Goal: Task Accomplishment & Management: Use online tool/utility

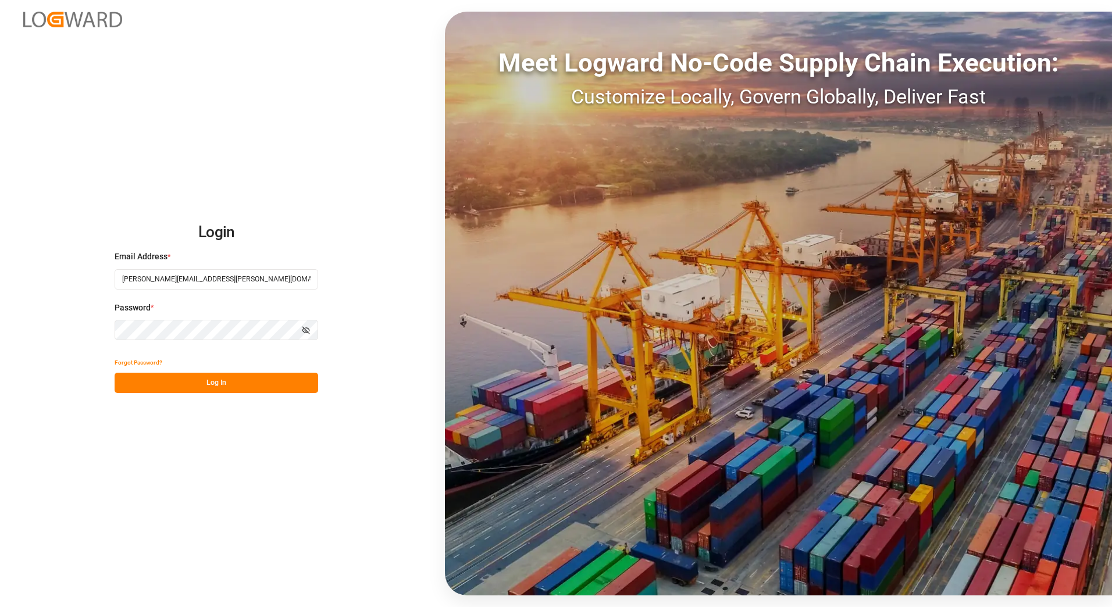
click at [213, 384] on button "Log In" at bounding box center [217, 383] width 204 height 20
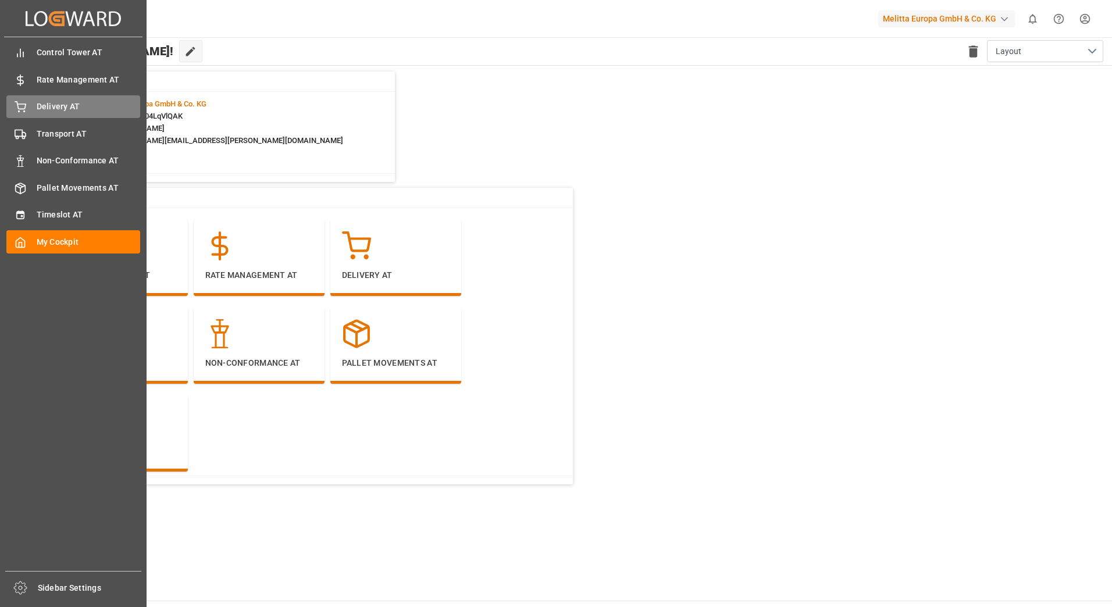
click at [27, 115] on div "Delivery AT Delivery AT" at bounding box center [73, 106] width 134 height 23
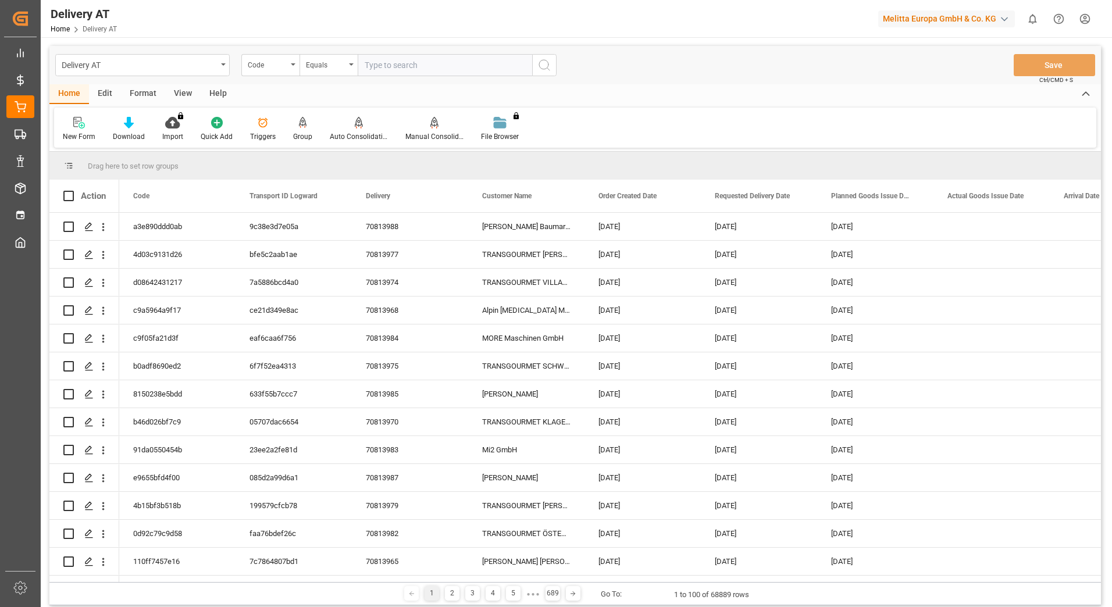
click at [298, 130] on div "Group" at bounding box center [302, 129] width 37 height 26
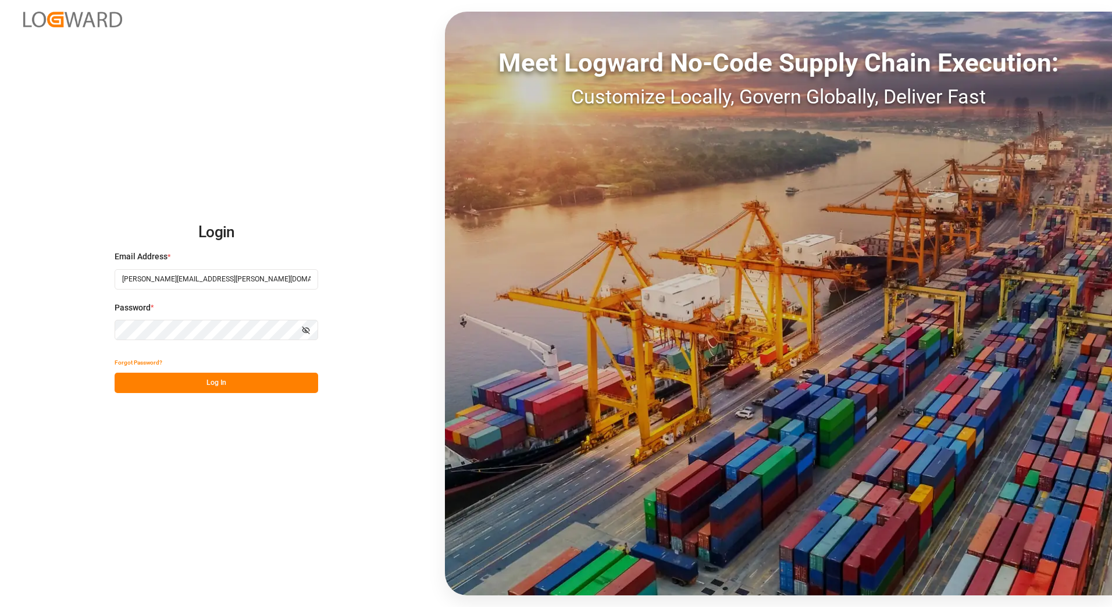
click at [200, 382] on button "Log In" at bounding box center [217, 383] width 204 height 20
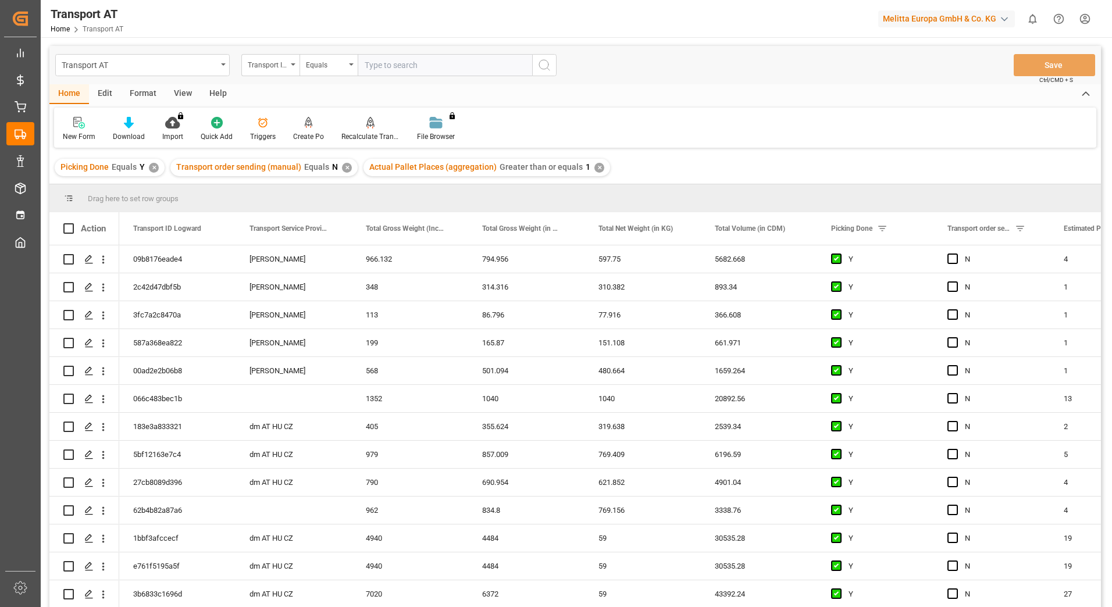
click at [180, 87] on div "View" at bounding box center [182, 94] width 35 height 20
click at [78, 130] on div "Default" at bounding box center [74, 129] width 40 height 26
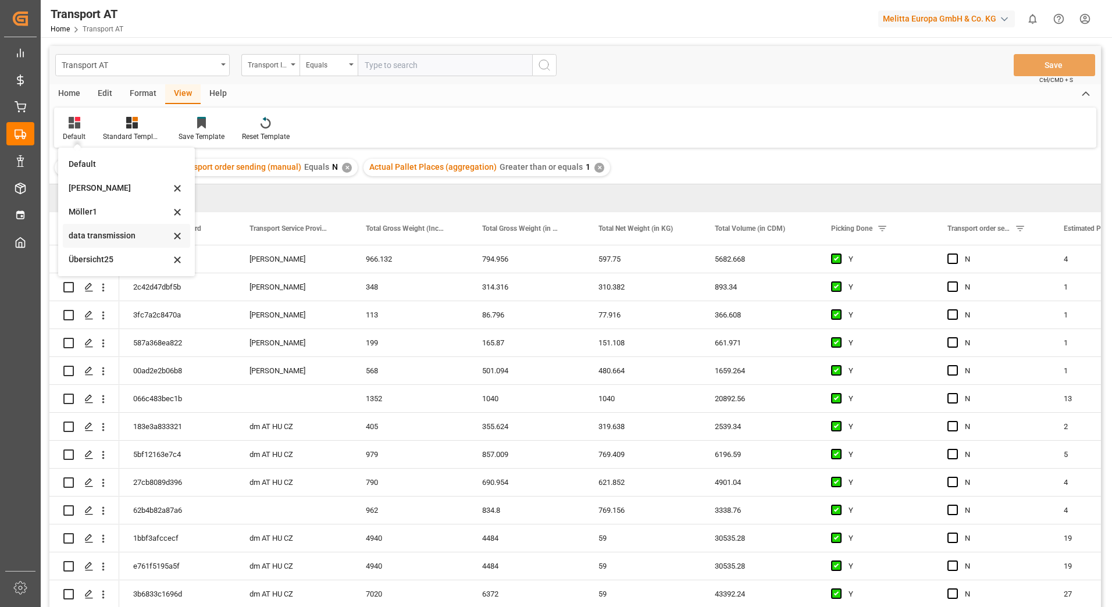
click at [101, 233] on div "data transmission" at bounding box center [120, 236] width 102 height 12
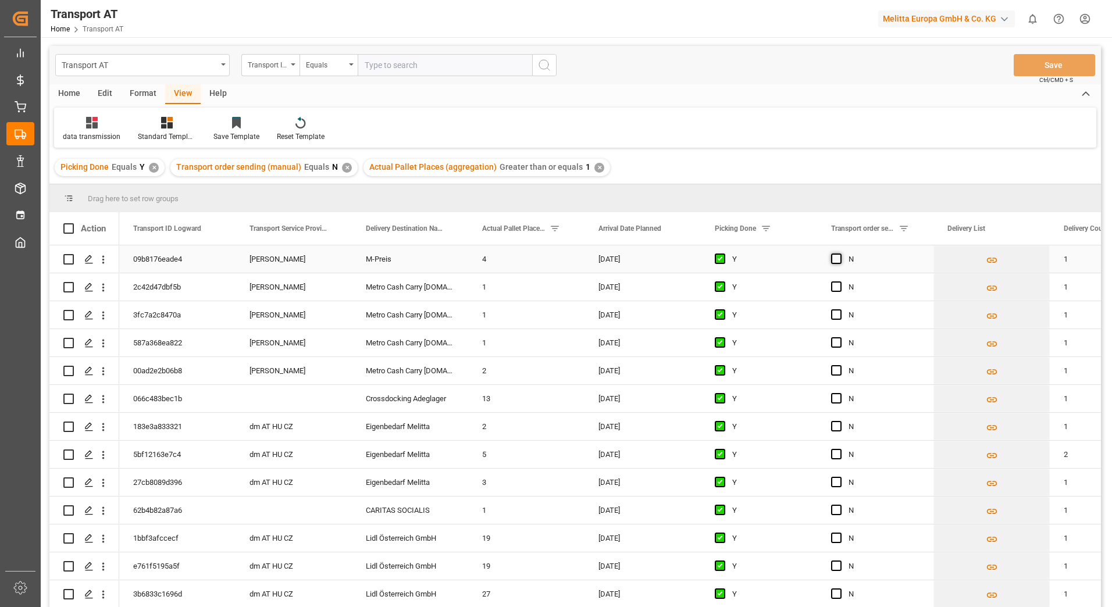
click at [835, 260] on span "Press SPACE to select this row." at bounding box center [836, 259] width 10 height 10
click at [840, 254] on input "Press SPACE to select this row." at bounding box center [840, 254] width 0 height 0
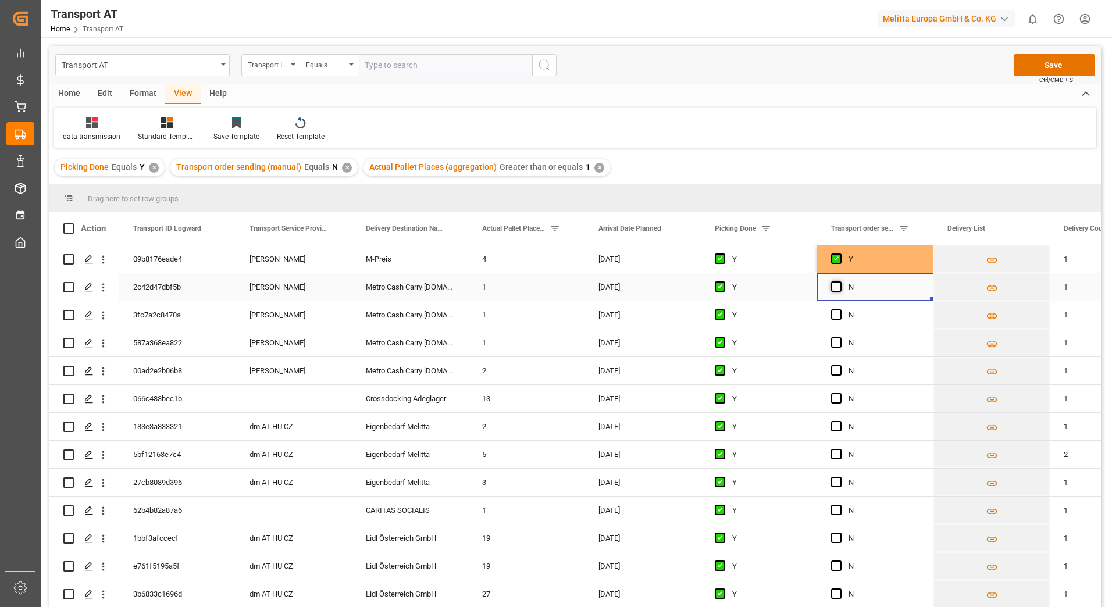
click at [832, 289] on span "Press SPACE to select this row." at bounding box center [836, 287] width 10 height 10
click at [840, 282] on input "Press SPACE to select this row." at bounding box center [840, 282] width 0 height 0
click at [836, 314] on span "Press SPACE to select this row." at bounding box center [836, 314] width 10 height 10
click at [840, 309] on input "Press SPACE to select this row." at bounding box center [840, 309] width 0 height 0
click at [836, 343] on span "Press SPACE to select this row." at bounding box center [836, 342] width 10 height 10
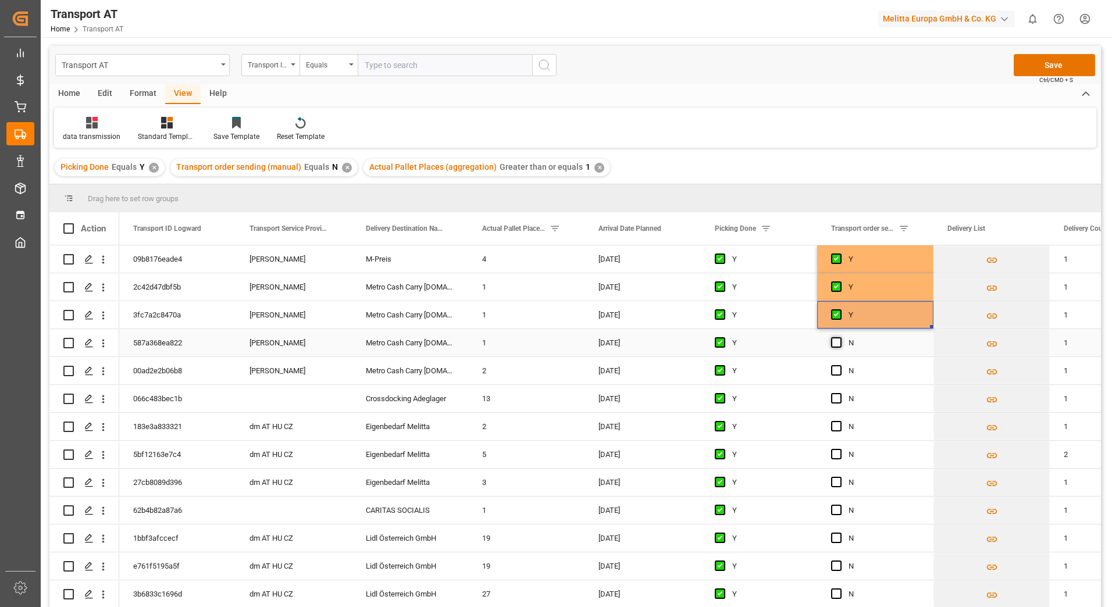
click at [840, 337] on input "Press SPACE to select this row." at bounding box center [840, 337] width 0 height 0
click at [833, 370] on span "Press SPACE to select this row." at bounding box center [836, 370] width 10 height 10
click at [840, 365] on input "Press SPACE to select this row." at bounding box center [840, 365] width 0 height 0
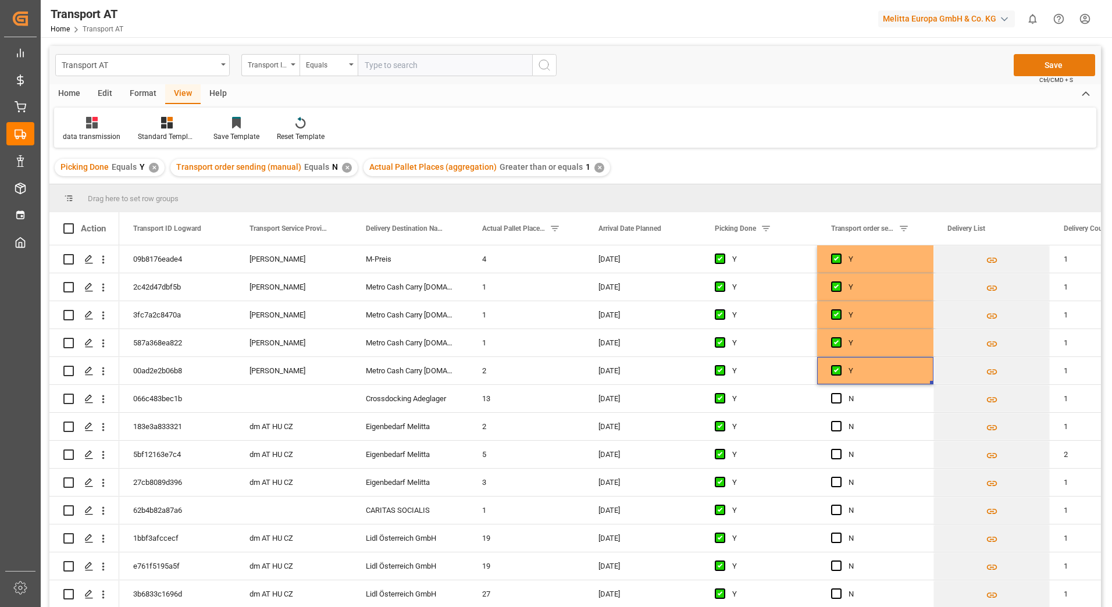
click at [1047, 65] on button "Save" at bounding box center [1054, 65] width 81 height 22
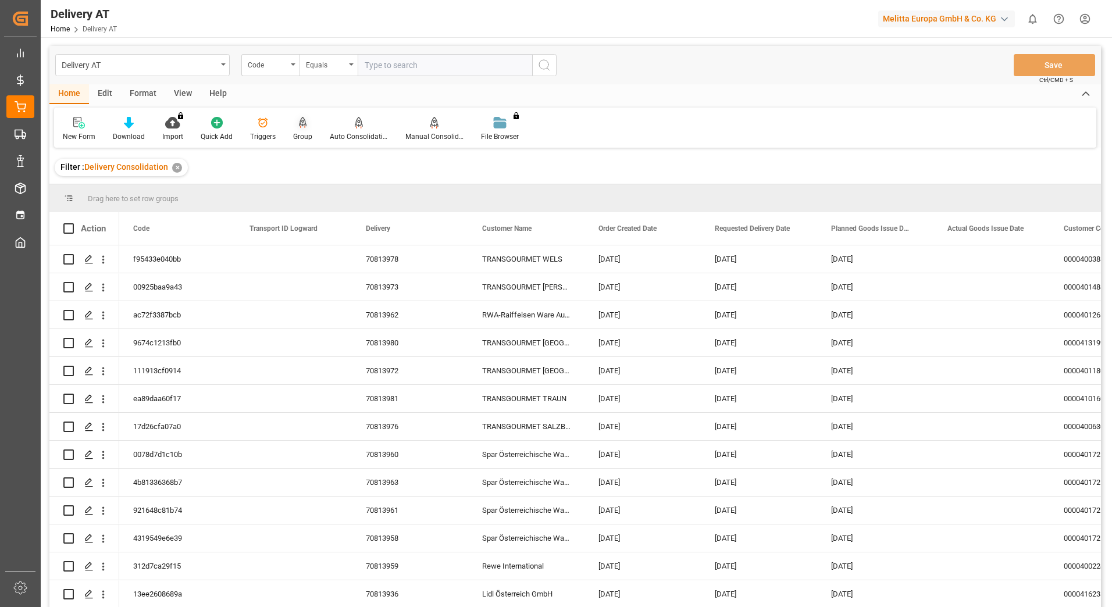
click at [293, 126] on div at bounding box center [302, 122] width 19 height 12
click at [70, 229] on span at bounding box center [68, 228] width 10 height 10
click at [72, 223] on input "checkbox" at bounding box center [72, 223] width 0 height 0
checkbox input "true"
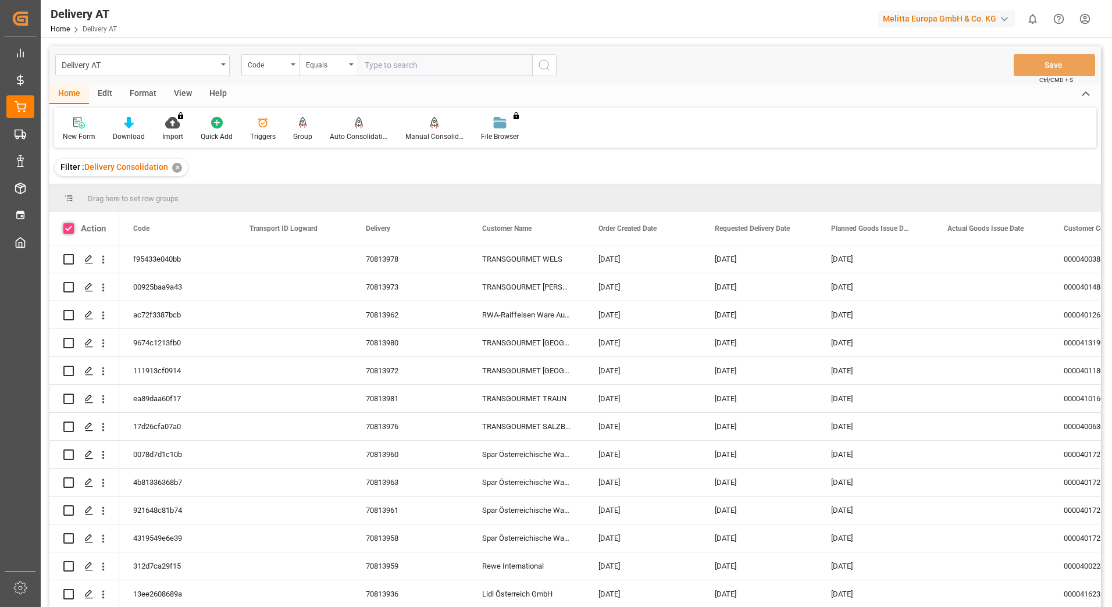
checkbox input "true"
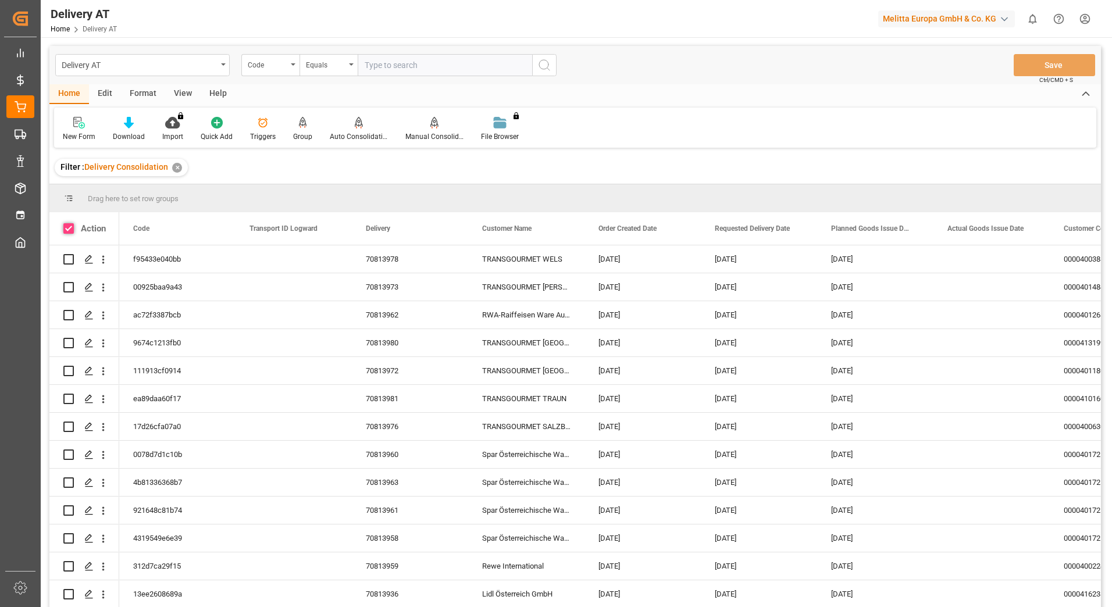
checkbox input "true"
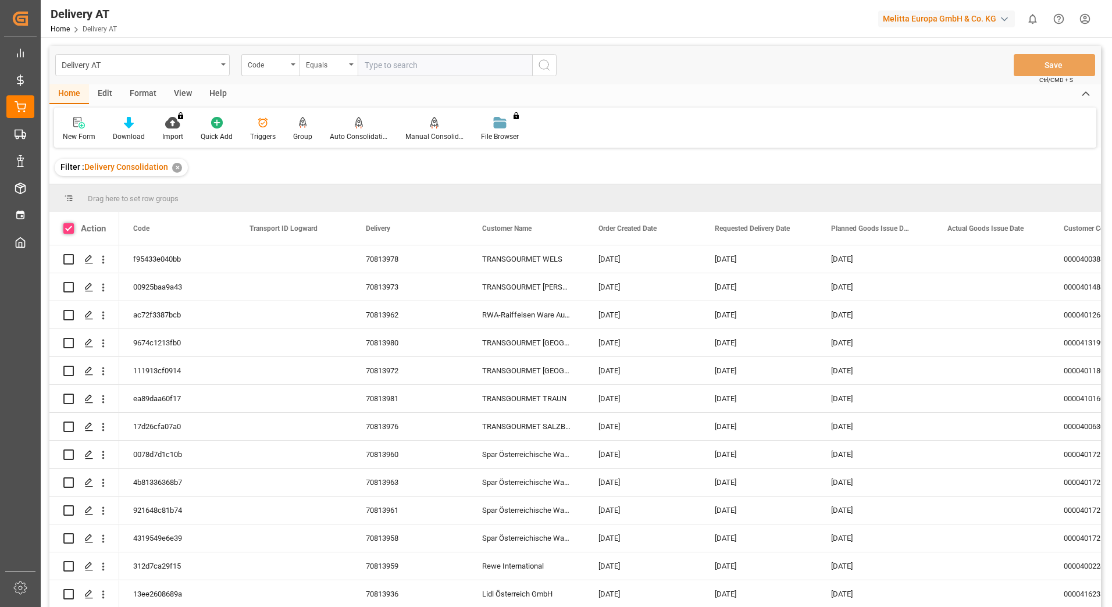
checkbox input "true"
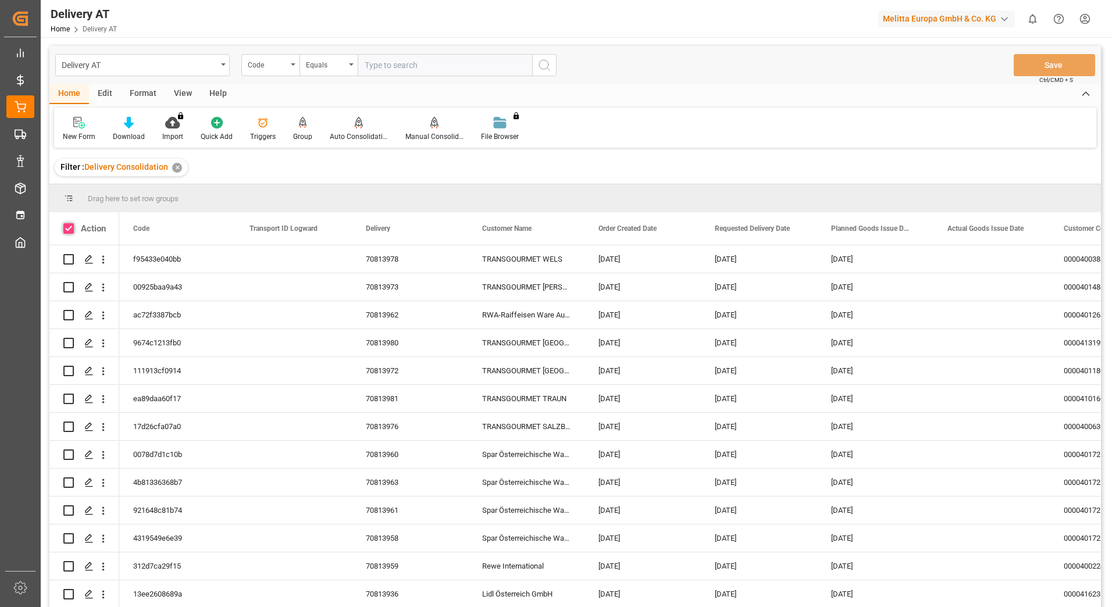
checkbox input "true"
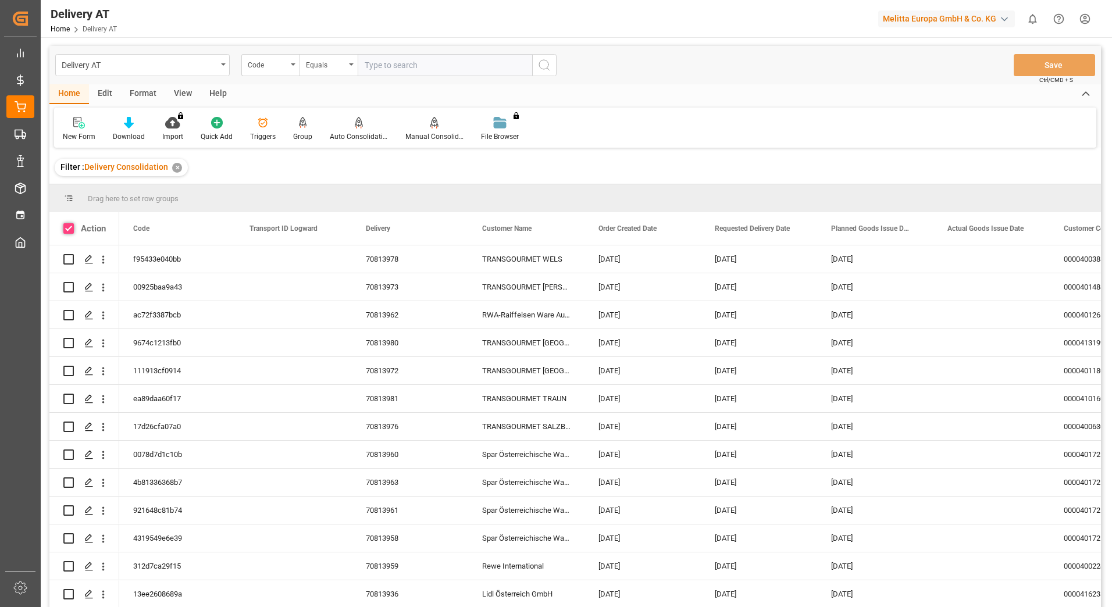
checkbox input "true"
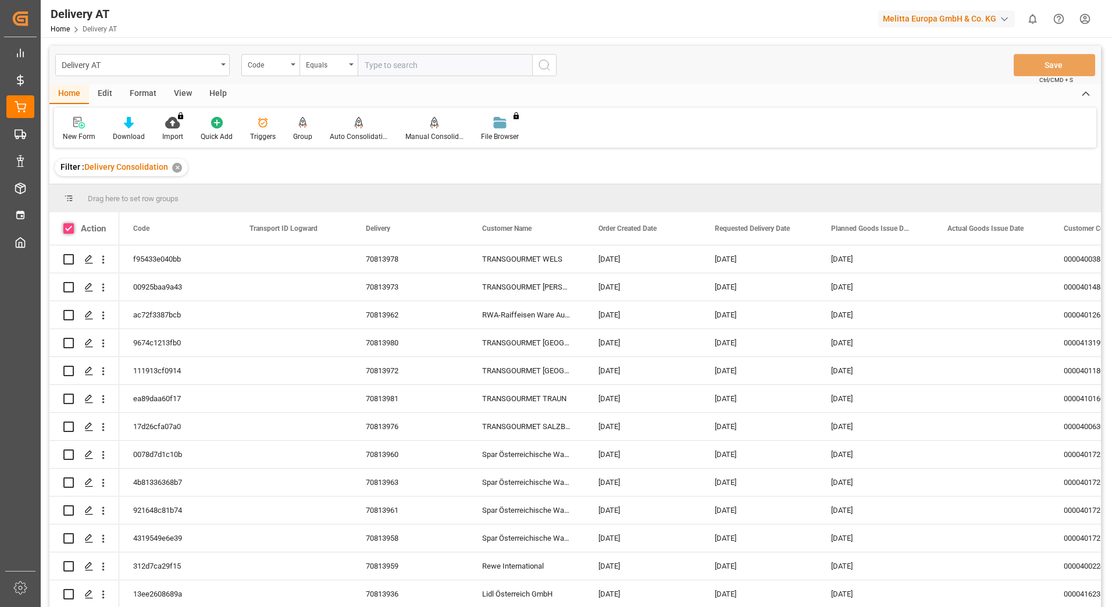
checkbox input "true"
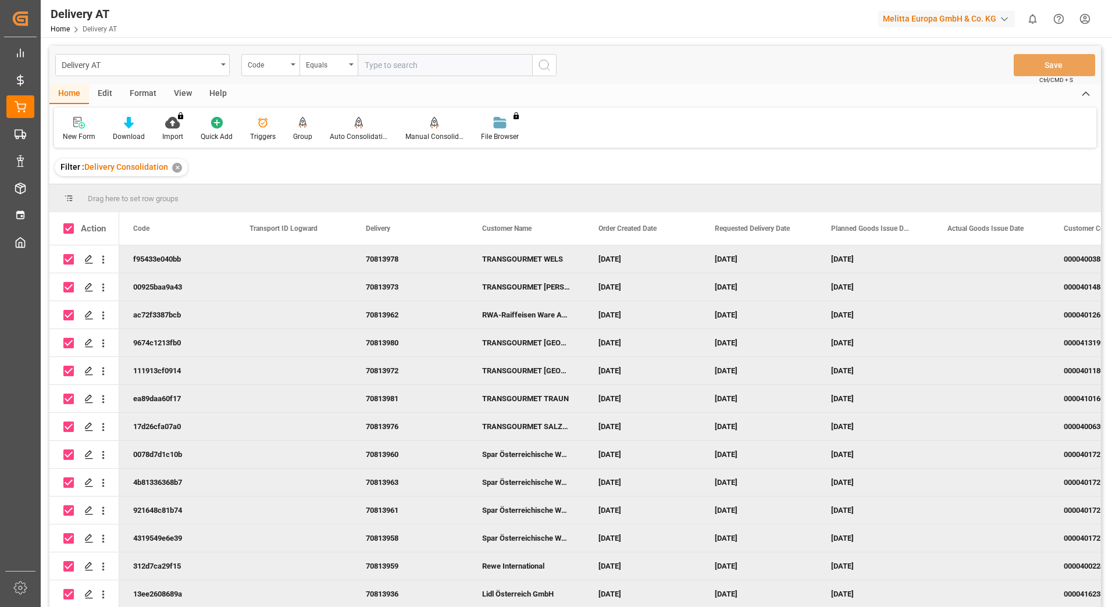
click at [70, 453] on input "Press Space to toggle row selection (checked)" at bounding box center [68, 455] width 10 height 10
checkbox input "false"
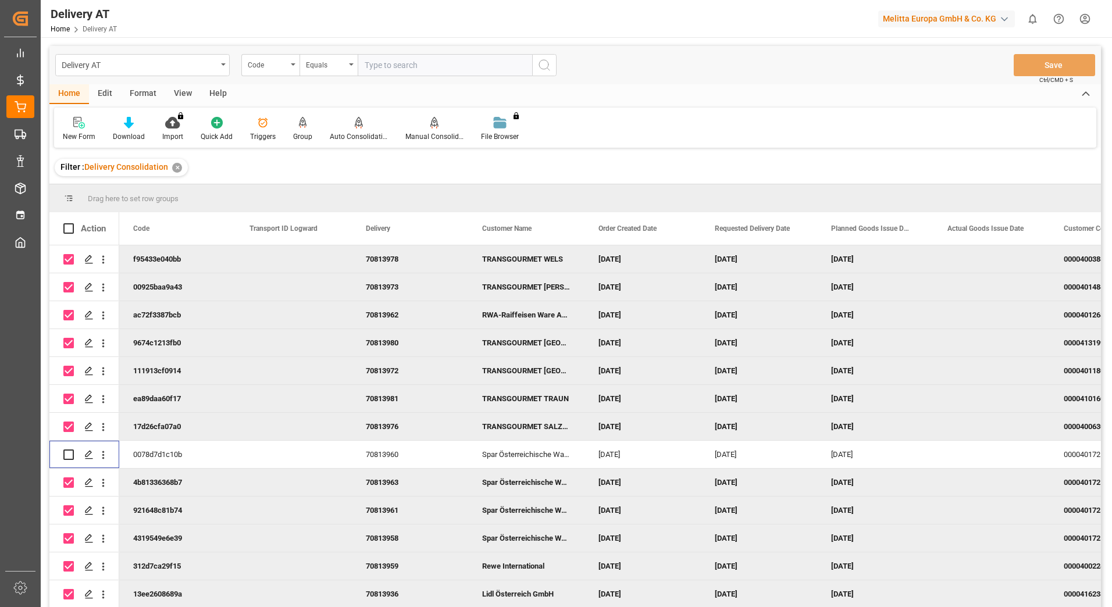
click at [66, 481] on input "Press Space to toggle row selection (checked)" at bounding box center [68, 483] width 10 height 10
checkbox input "false"
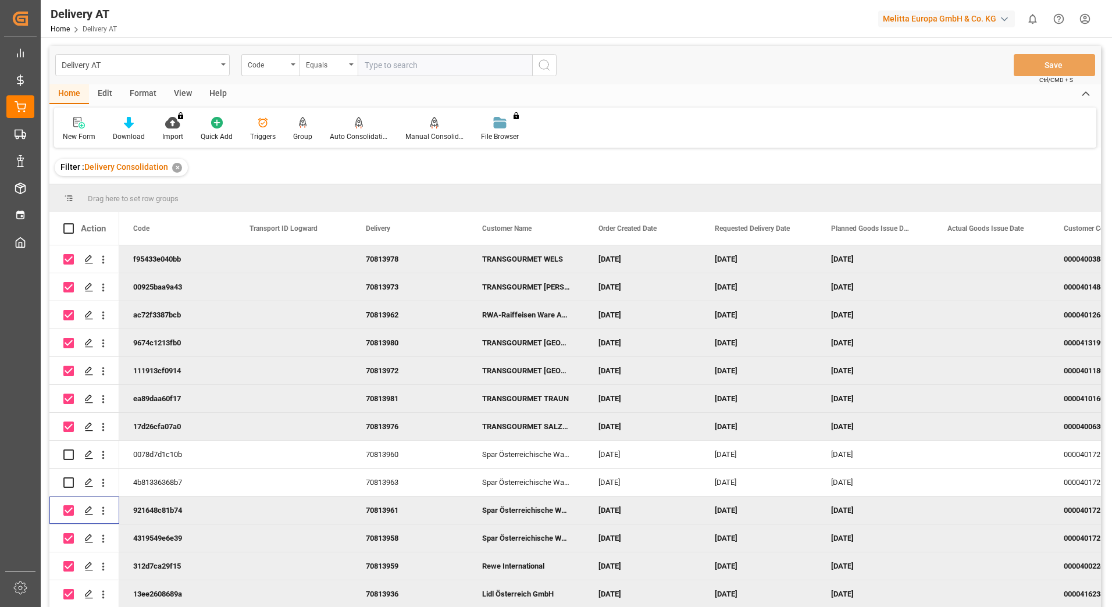
click at [69, 510] on input "Press Space to toggle row selection (checked)" at bounding box center [68, 510] width 10 height 10
checkbox input "false"
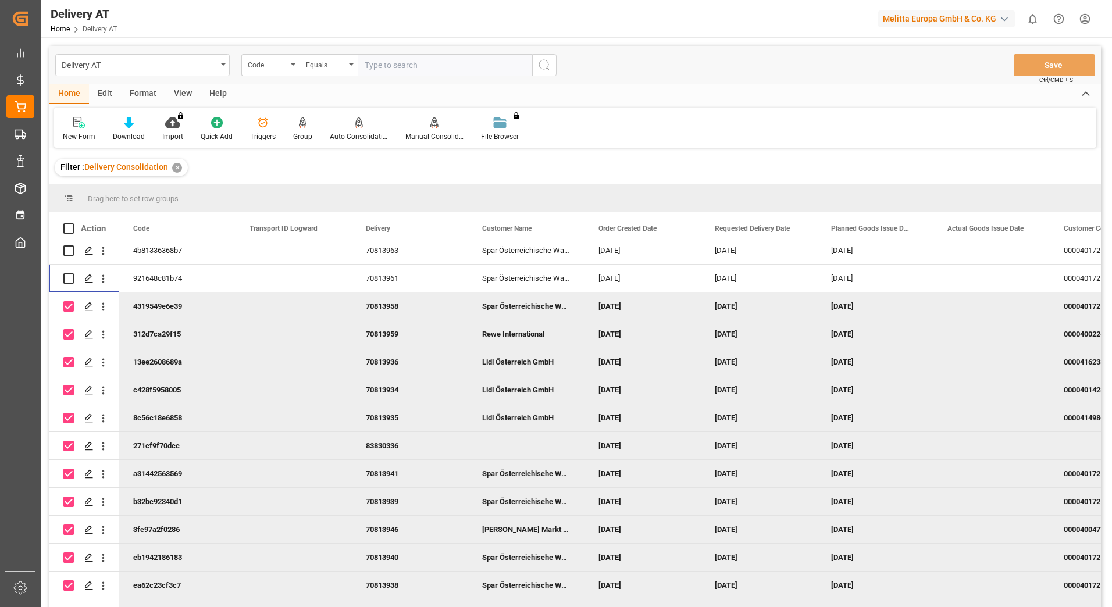
scroll to position [233, 0]
click at [69, 476] on input "Press Space to toggle row selection (checked)" at bounding box center [68, 473] width 10 height 10
checkbox input "false"
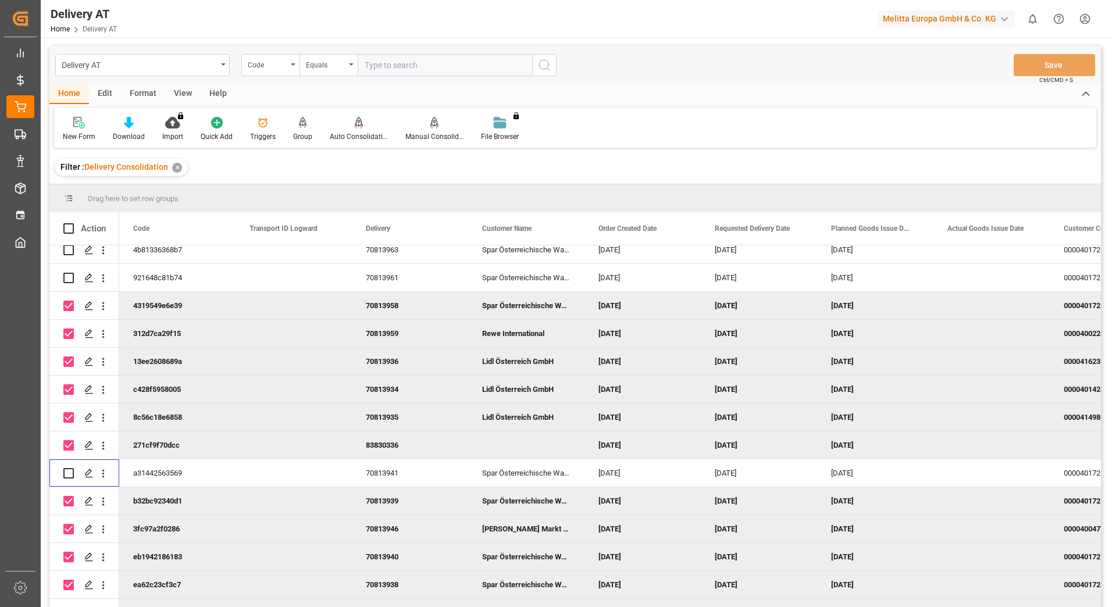
click at [68, 500] on input "Press Space to toggle row selection (checked)" at bounding box center [68, 501] width 10 height 10
checkbox input "false"
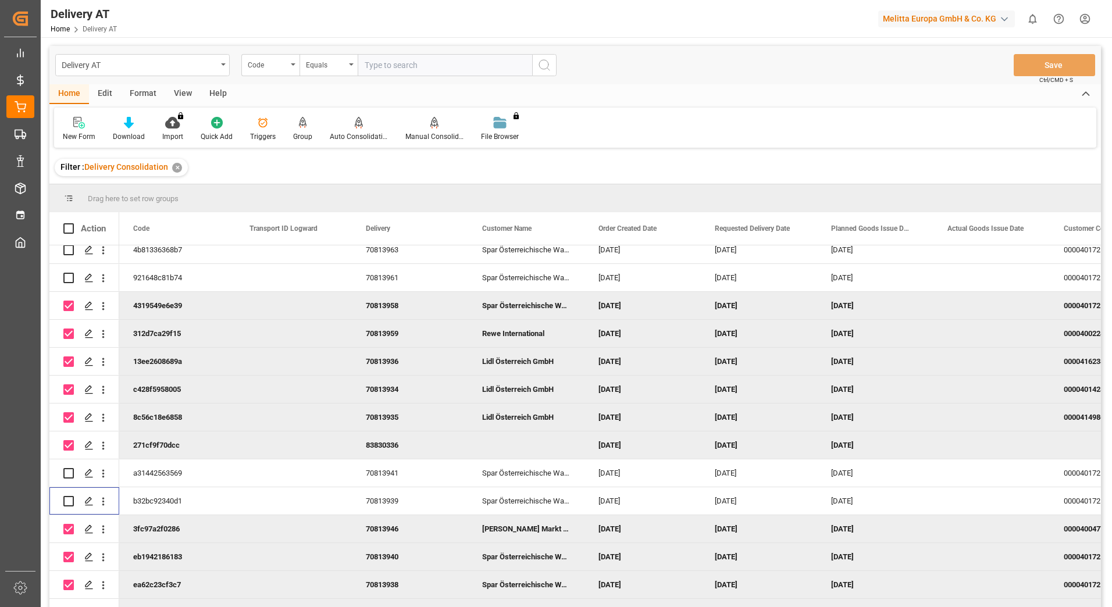
click at [70, 556] on input "Press Space to toggle row selection (checked)" at bounding box center [68, 557] width 10 height 10
checkbox input "false"
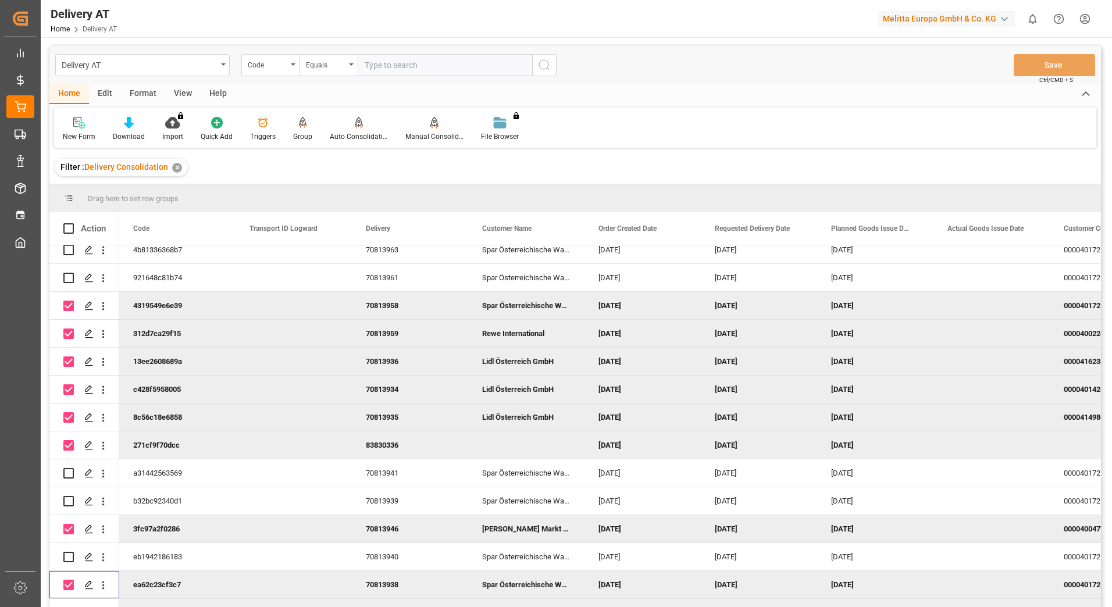
click at [72, 584] on input "Press Space to toggle row selection (checked)" at bounding box center [68, 585] width 10 height 10
checkbox input "false"
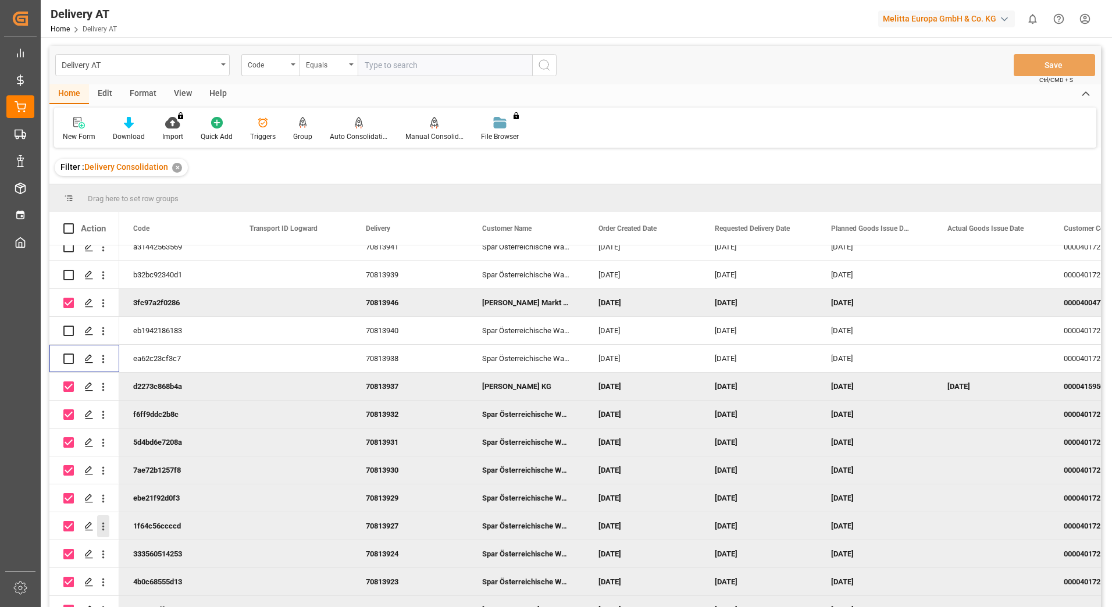
scroll to position [465, 0]
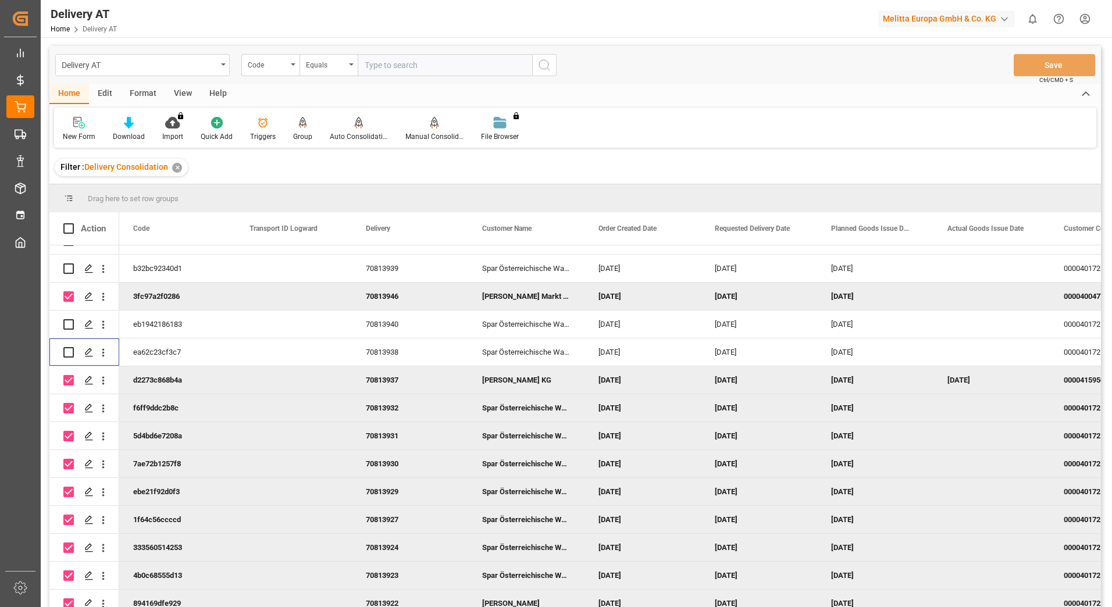
click at [67, 411] on input "Press Space to toggle row selection (checked)" at bounding box center [68, 408] width 10 height 10
checkbox input "false"
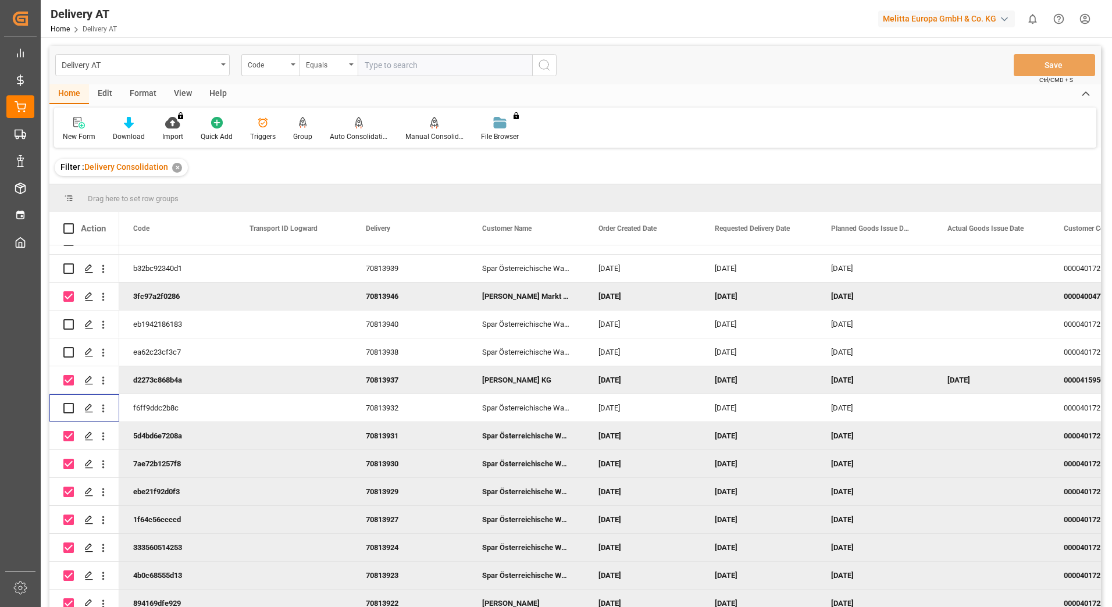
drag, startPoint x: 66, startPoint y: 433, endPoint x: 67, endPoint y: 442, distance: 8.7
click at [66, 434] on input "Press Space to toggle row selection (checked)" at bounding box center [68, 436] width 10 height 10
checkbox input "false"
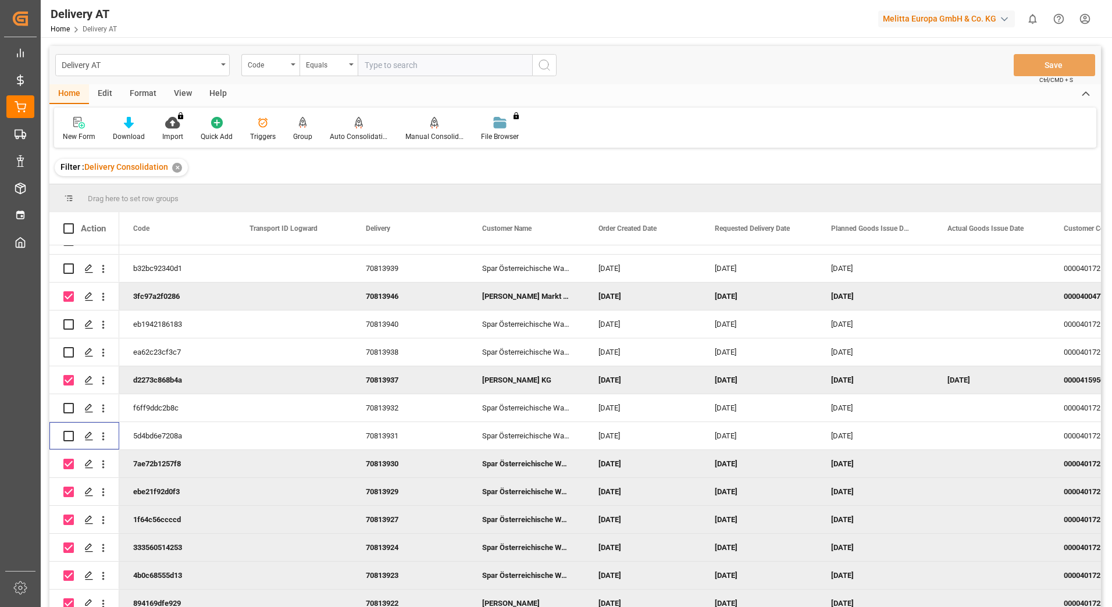
click at [66, 463] on input "Press Space to toggle row selection (checked)" at bounding box center [68, 464] width 10 height 10
checkbox input "false"
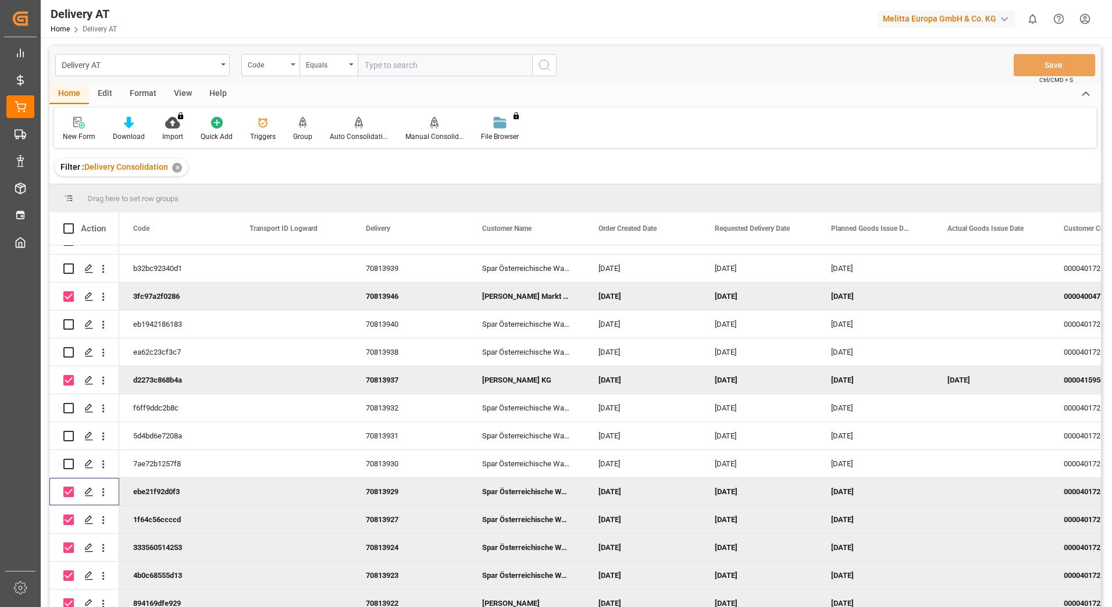
click at [69, 492] on input "Press Space to toggle row selection (checked)" at bounding box center [68, 492] width 10 height 10
checkbox input "false"
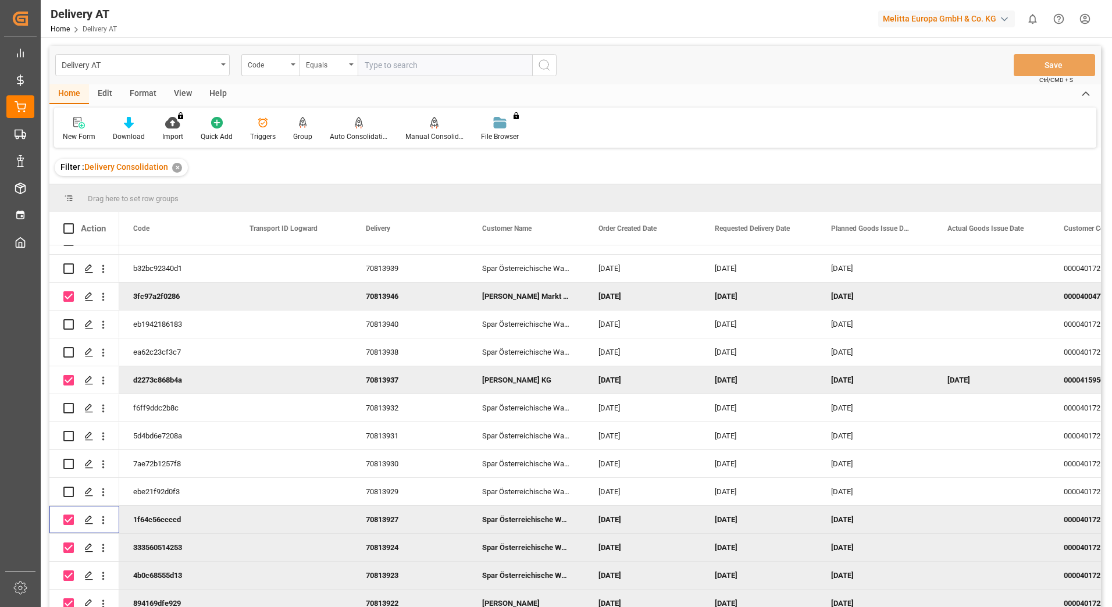
click at [70, 519] on input "Press Space to toggle row selection (checked)" at bounding box center [68, 520] width 10 height 10
checkbox input "false"
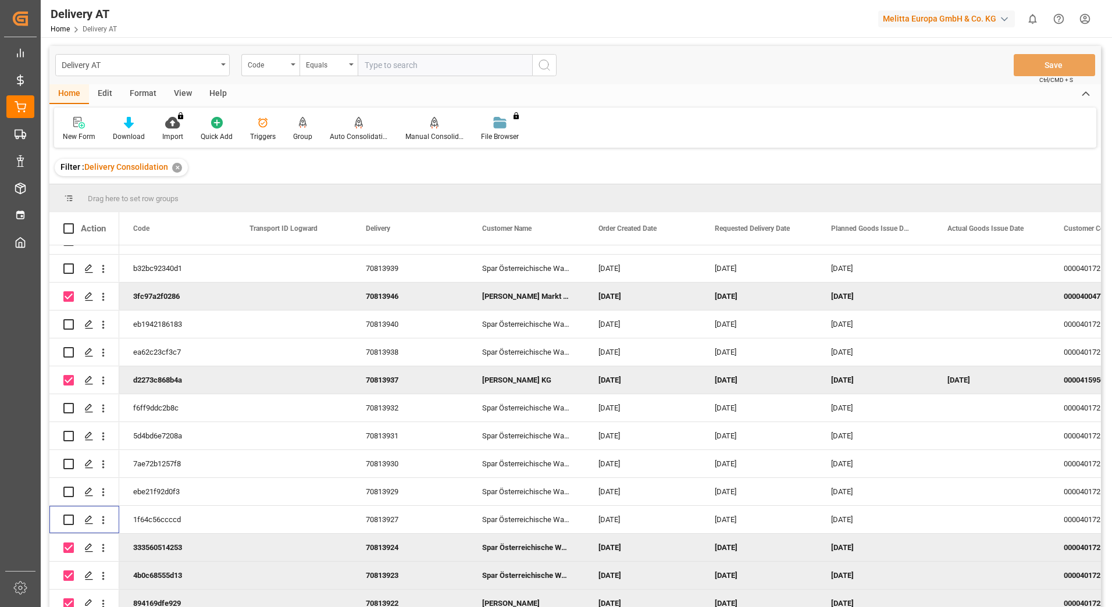
click at [66, 553] on input "Press Space to toggle row selection (checked)" at bounding box center [68, 548] width 10 height 10
checkbox input "false"
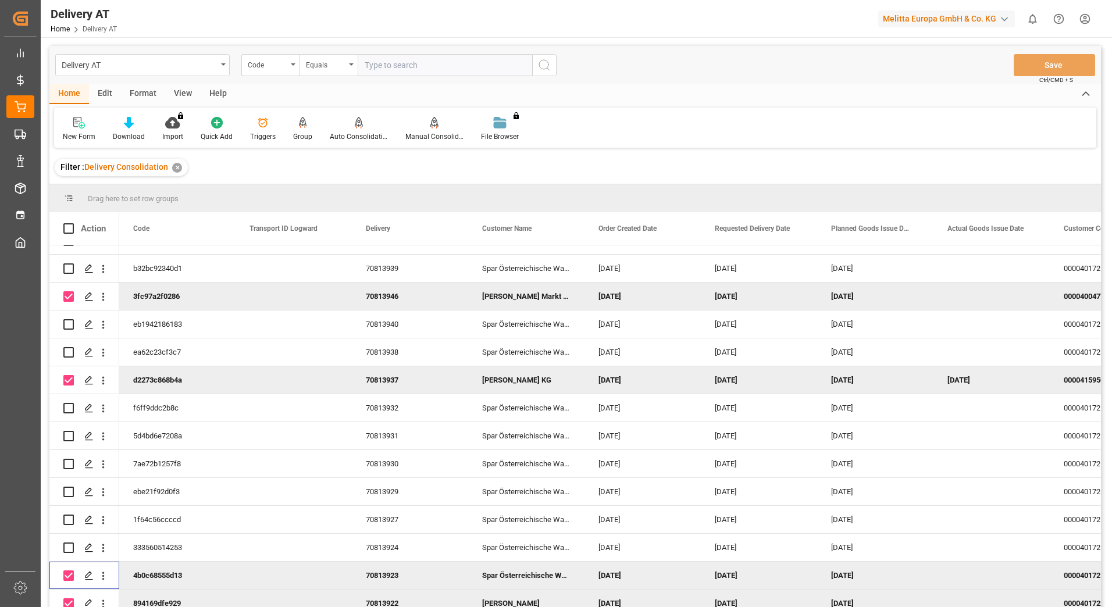
click at [66, 578] on input "Press Space to toggle row selection (checked)" at bounding box center [68, 576] width 10 height 10
checkbox input "false"
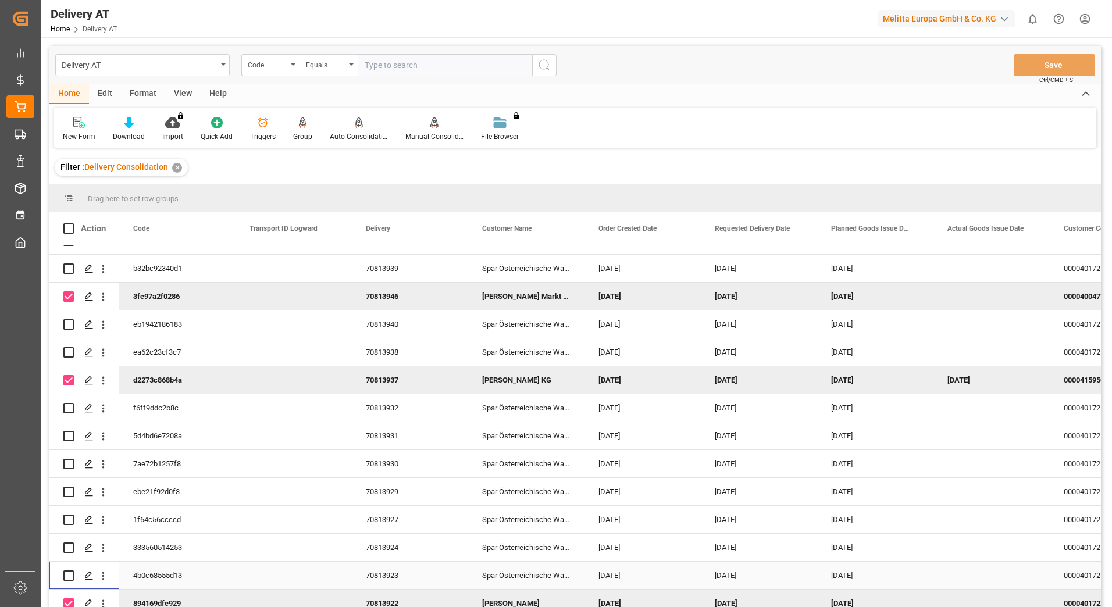
scroll to position [476, 0]
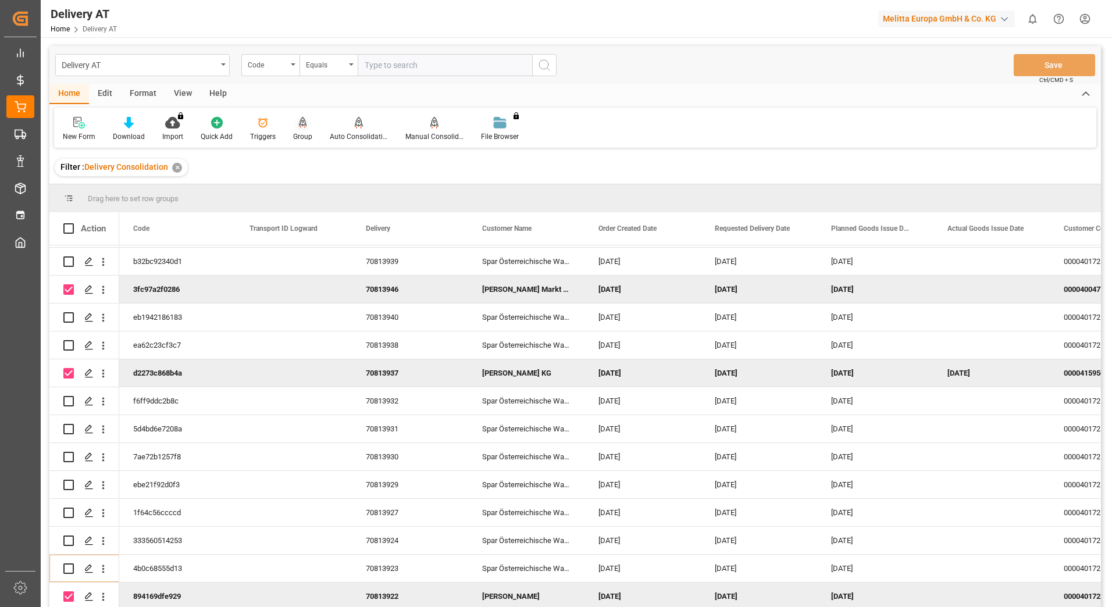
click at [304, 125] on icon at bounding box center [303, 122] width 8 height 10
click at [364, 128] on div at bounding box center [359, 122] width 58 height 12
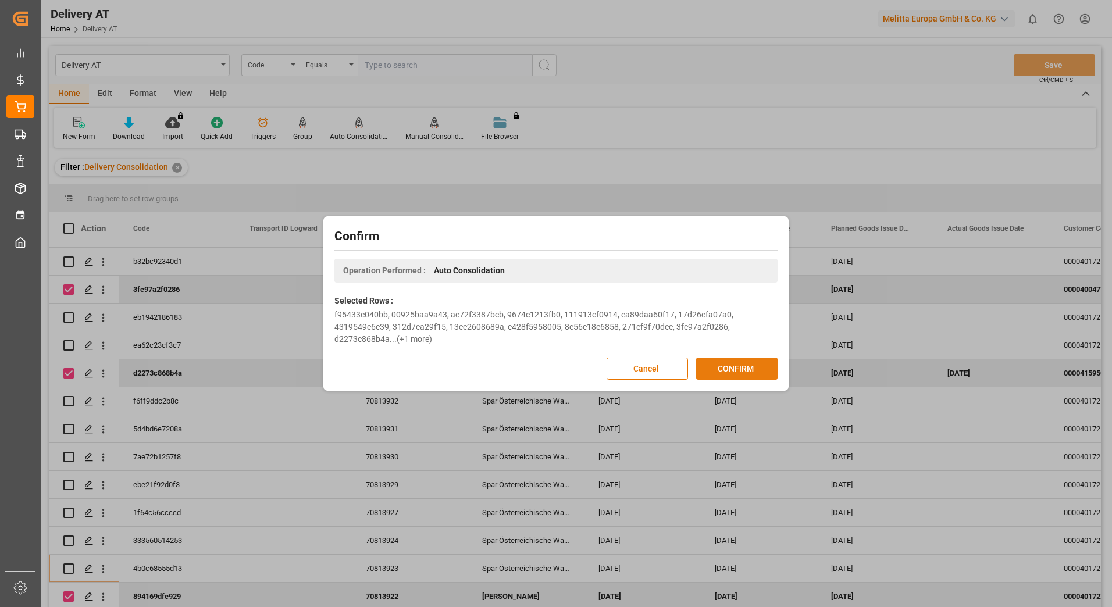
click at [733, 368] on button "CONFIRM" at bounding box center [736, 369] width 81 height 22
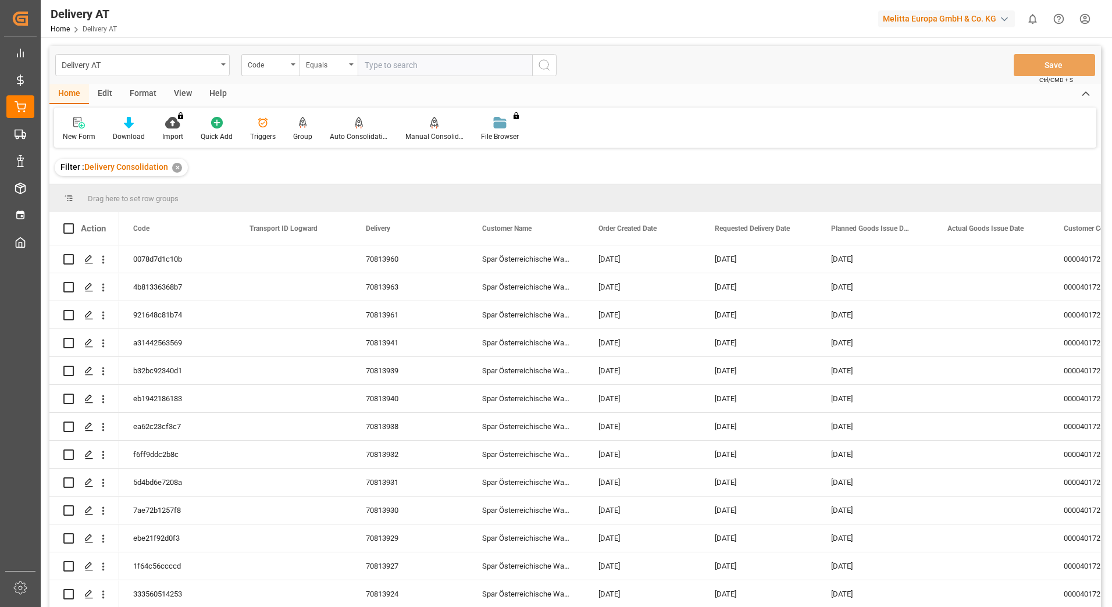
click at [178, 94] on div "View" at bounding box center [182, 94] width 35 height 20
click at [97, 134] on div "Active Filter Template" at bounding box center [92, 136] width 58 height 10
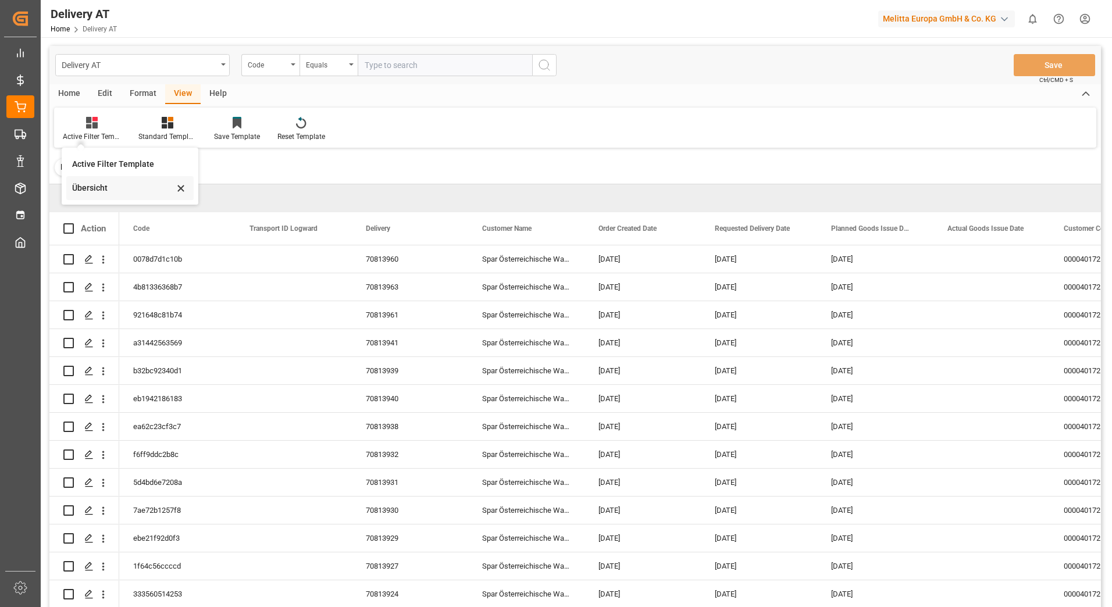
click at [111, 187] on div "Übersicht" at bounding box center [123, 188] width 102 height 12
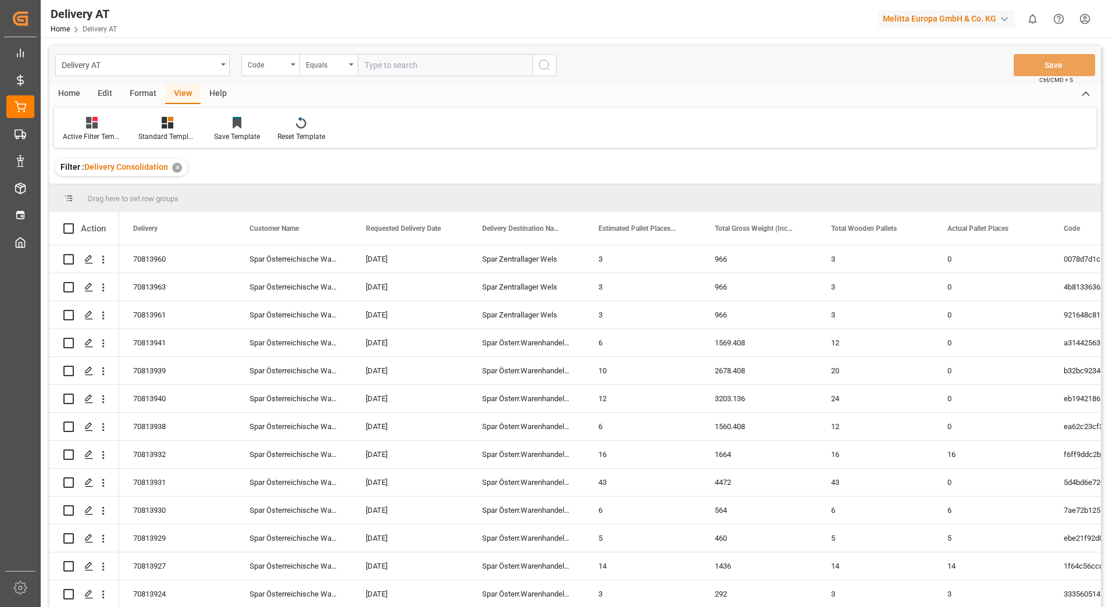
click at [76, 94] on div "Home" at bounding box center [69, 94] width 40 height 20
click at [69, 264] on input "Press Space to toggle row selection (unchecked)" at bounding box center [68, 259] width 10 height 10
checkbox input "true"
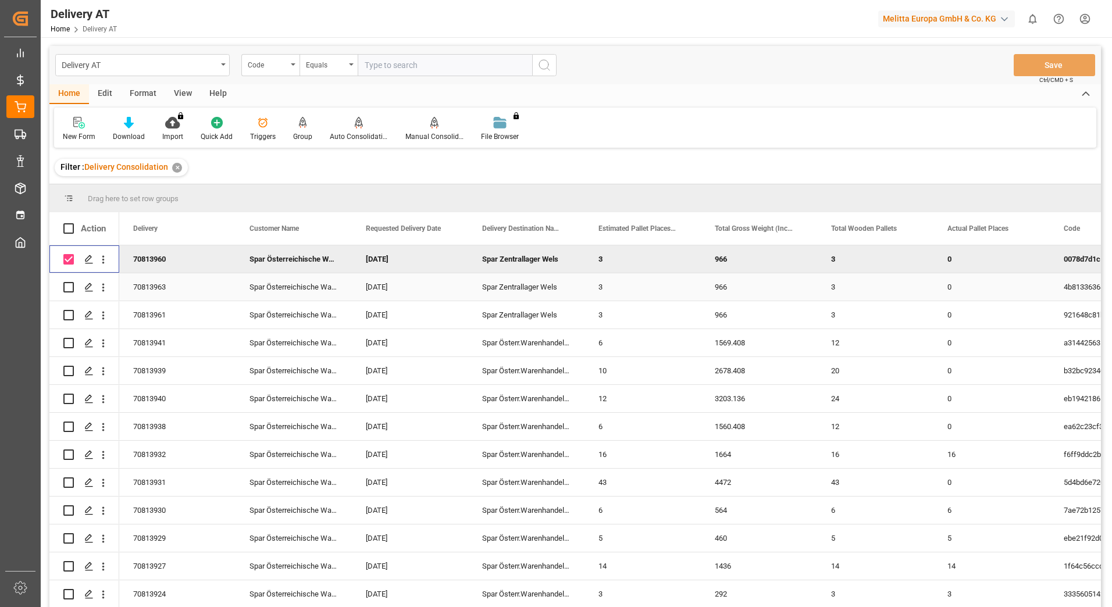
click at [66, 287] on input "Press Space to toggle row selection (unchecked)" at bounding box center [68, 287] width 10 height 10
checkbox input "true"
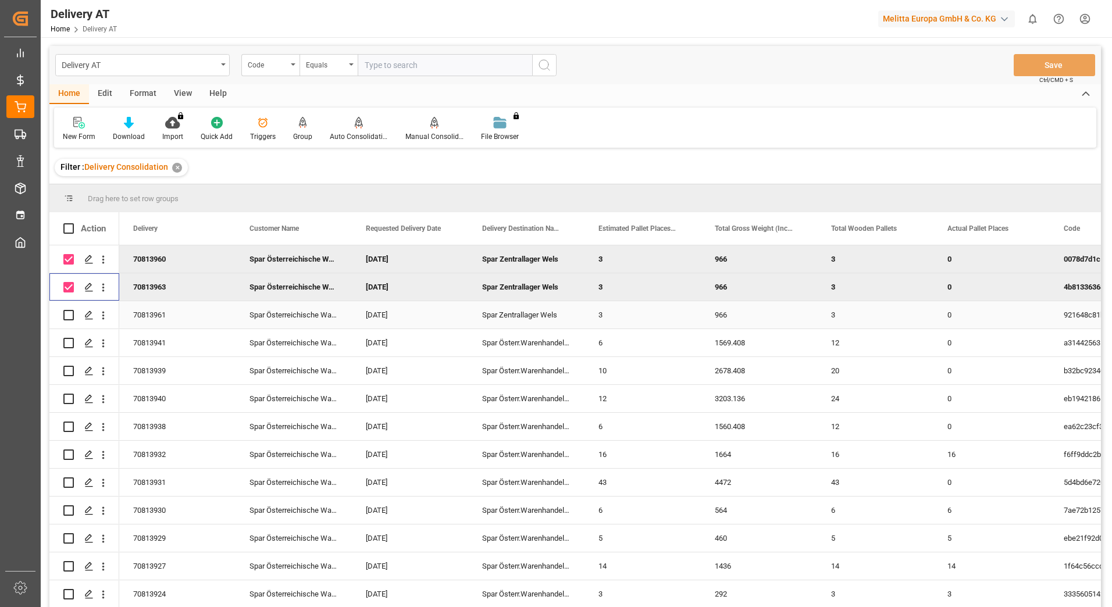
click at [71, 312] on input "Press Space to toggle row selection (unchecked)" at bounding box center [68, 315] width 10 height 10
checkbox input "true"
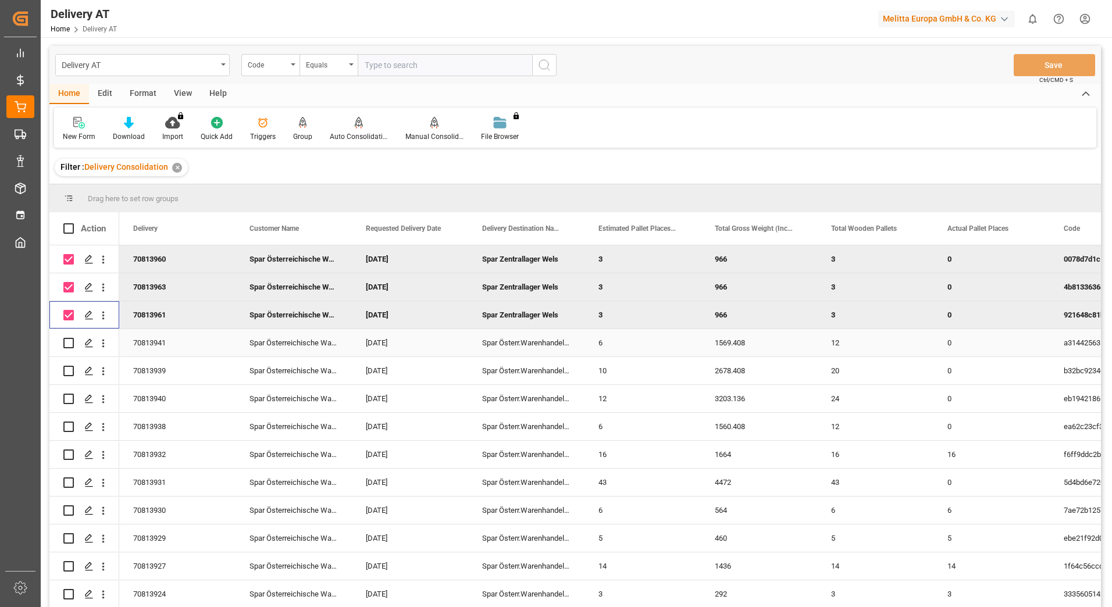
click at [70, 343] on input "Press Space to toggle row selection (unchecked)" at bounding box center [68, 343] width 10 height 10
checkbox input "true"
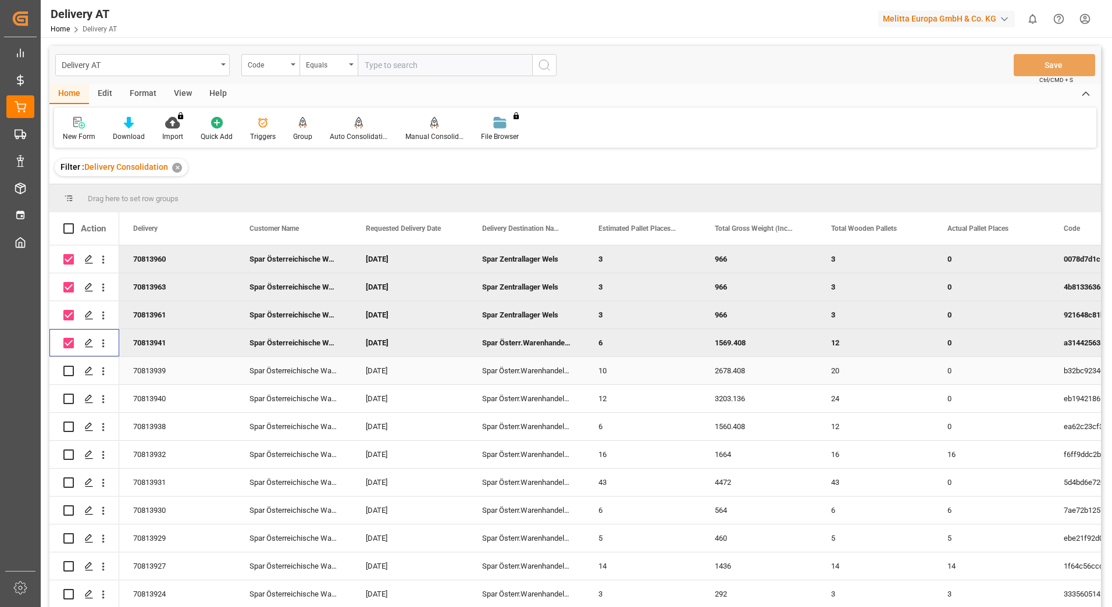
click at [65, 370] on input "Press Space to toggle row selection (unchecked)" at bounding box center [68, 371] width 10 height 10
checkbox input "true"
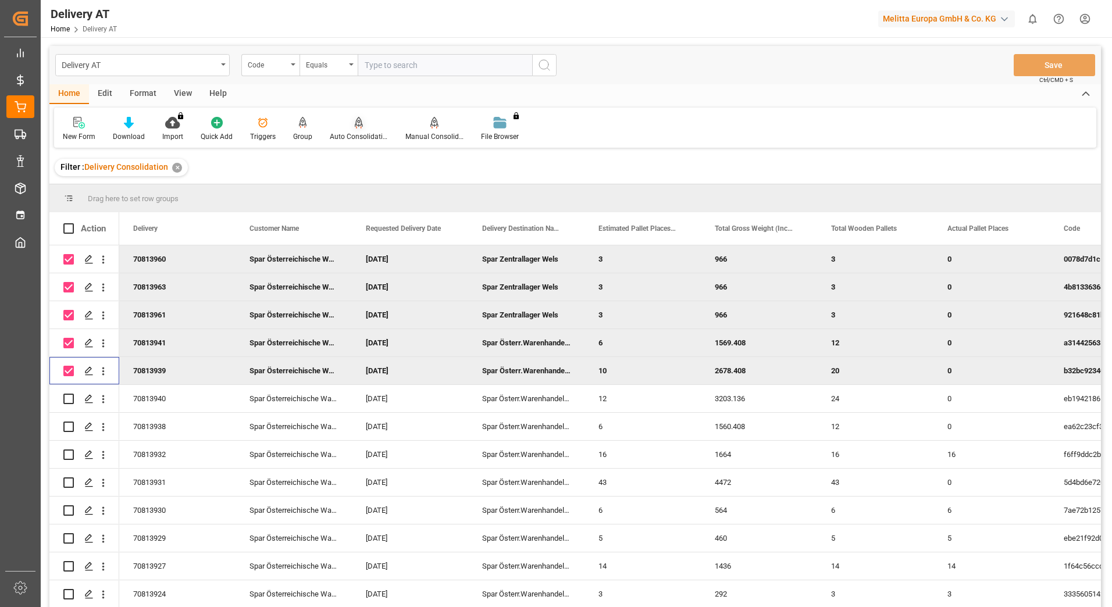
click at [347, 129] on div "Auto Consolidation" at bounding box center [359, 129] width 76 height 26
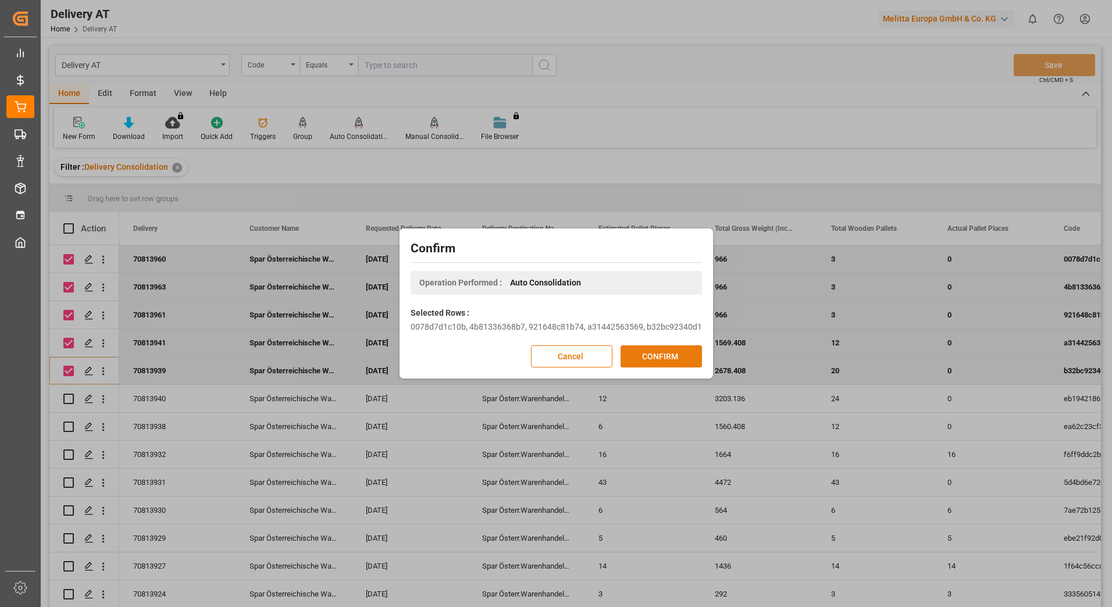
click at [670, 355] on button "CONFIRM" at bounding box center [661, 356] width 81 height 22
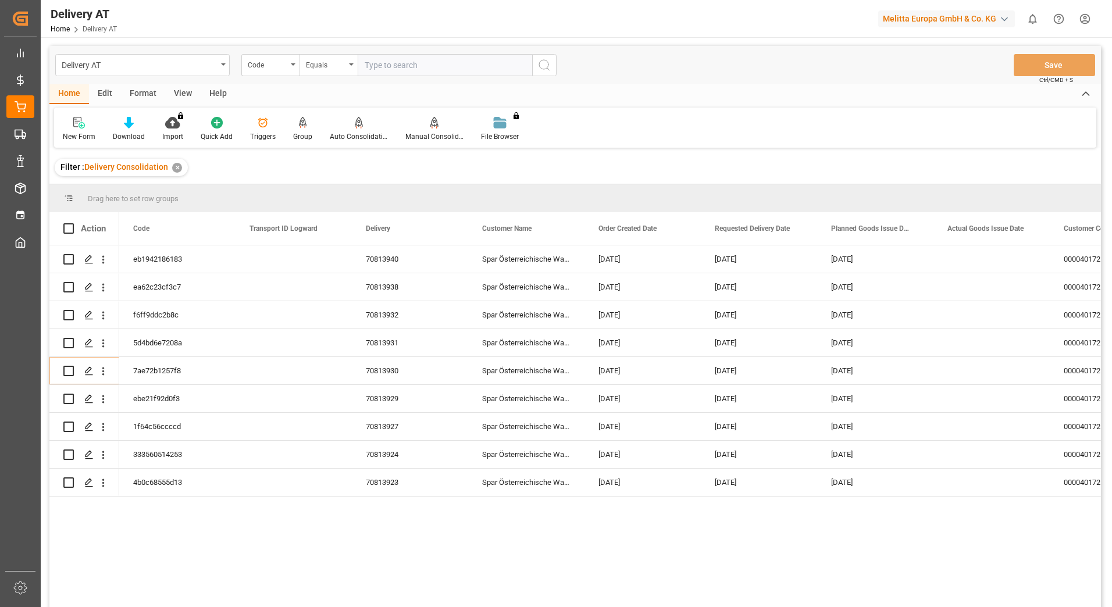
click at [177, 90] on div "View" at bounding box center [182, 94] width 35 height 20
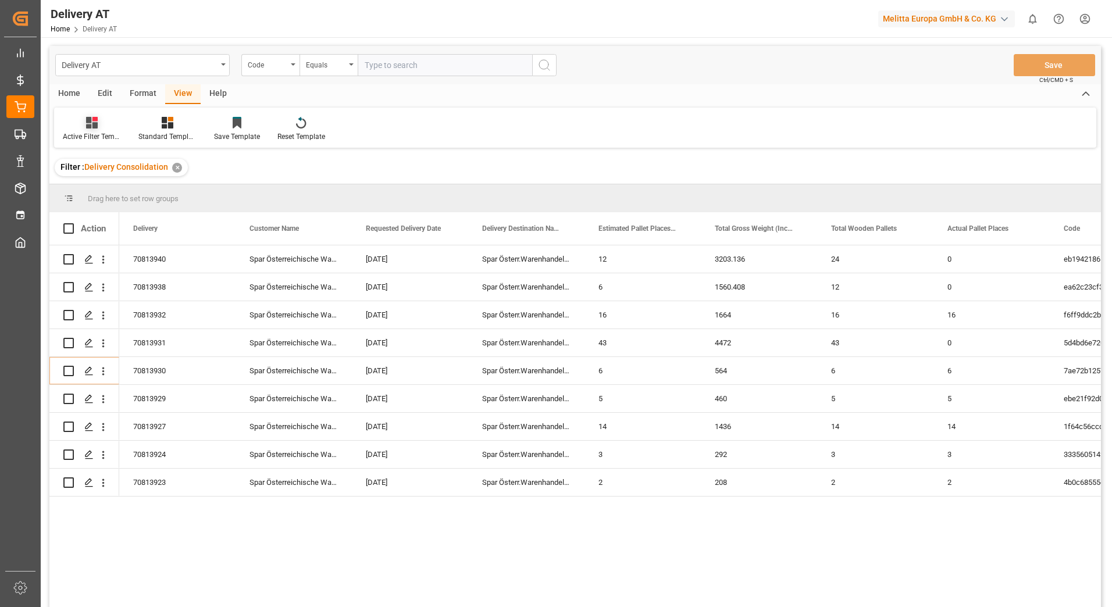
click at [76, 132] on div "Active Filter Template" at bounding box center [92, 136] width 58 height 10
click at [109, 186] on div "Übersicht" at bounding box center [123, 188] width 102 height 12
click at [89, 343] on icon "Press SPACE to select this row." at bounding box center [88, 343] width 9 height 9
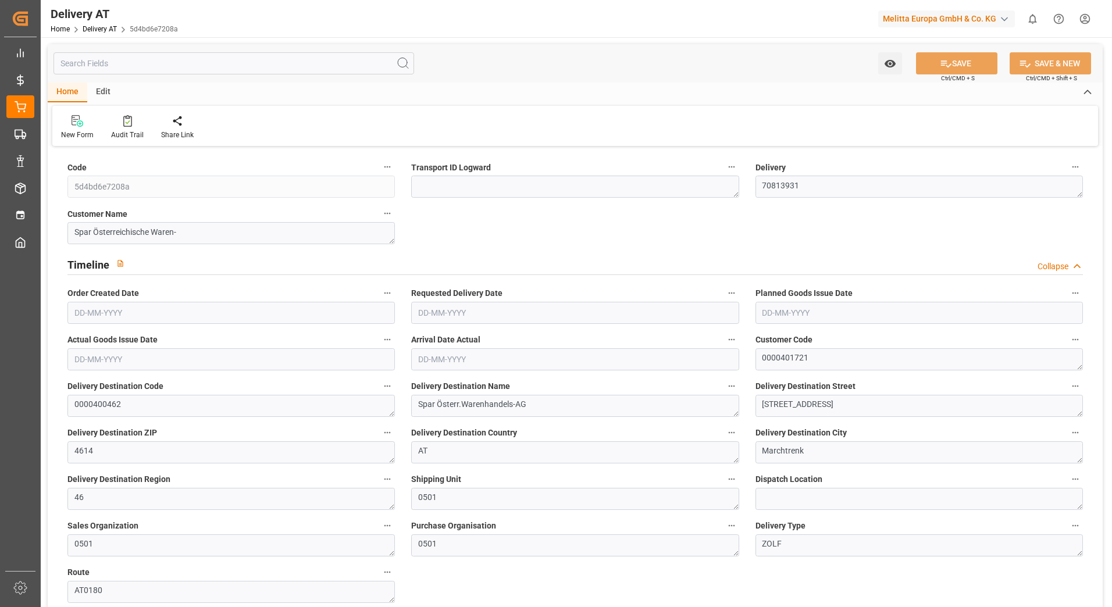
type input "[DATE]"
type input "29-09-2025"
type input "11-09-2025 07:50"
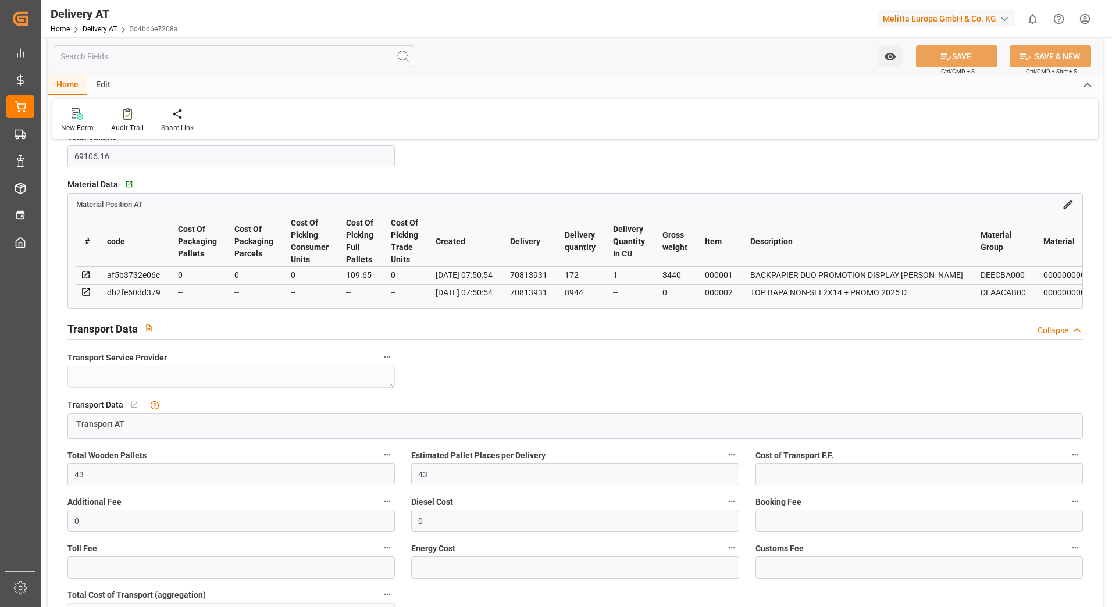
scroll to position [582, 0]
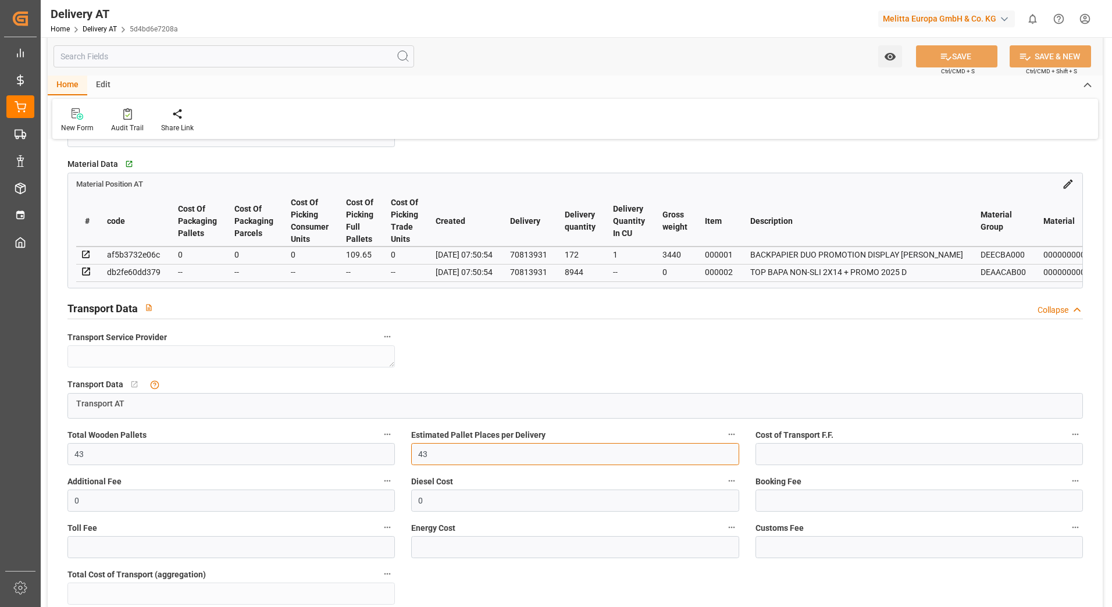
drag, startPoint x: 436, startPoint y: 475, endPoint x: 393, endPoint y: 472, distance: 43.8
type input "33"
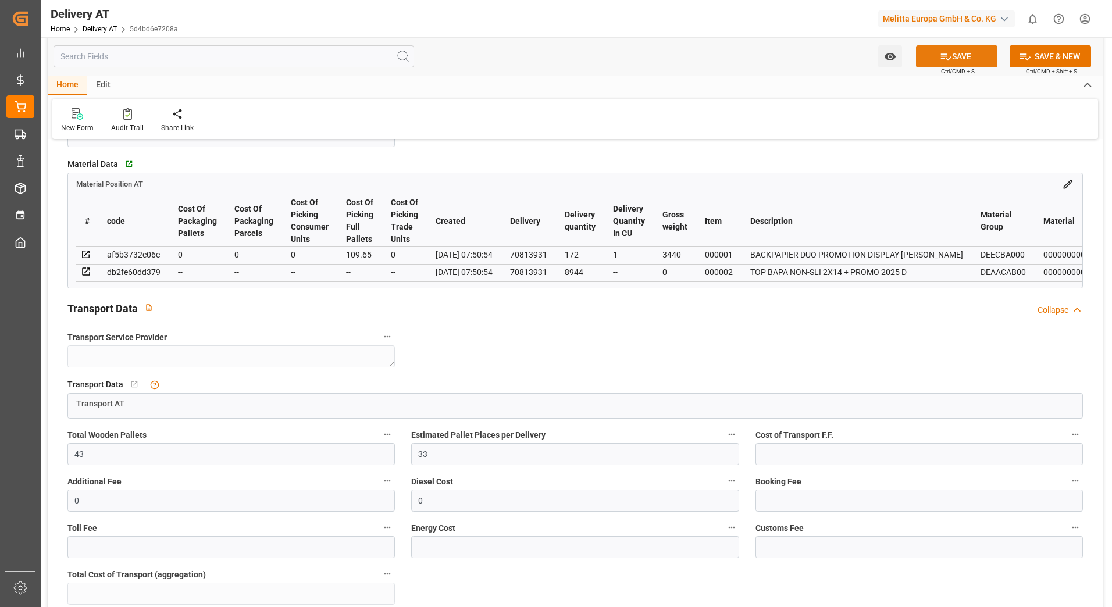
click at [983, 58] on button "SAVE" at bounding box center [956, 56] width 81 height 22
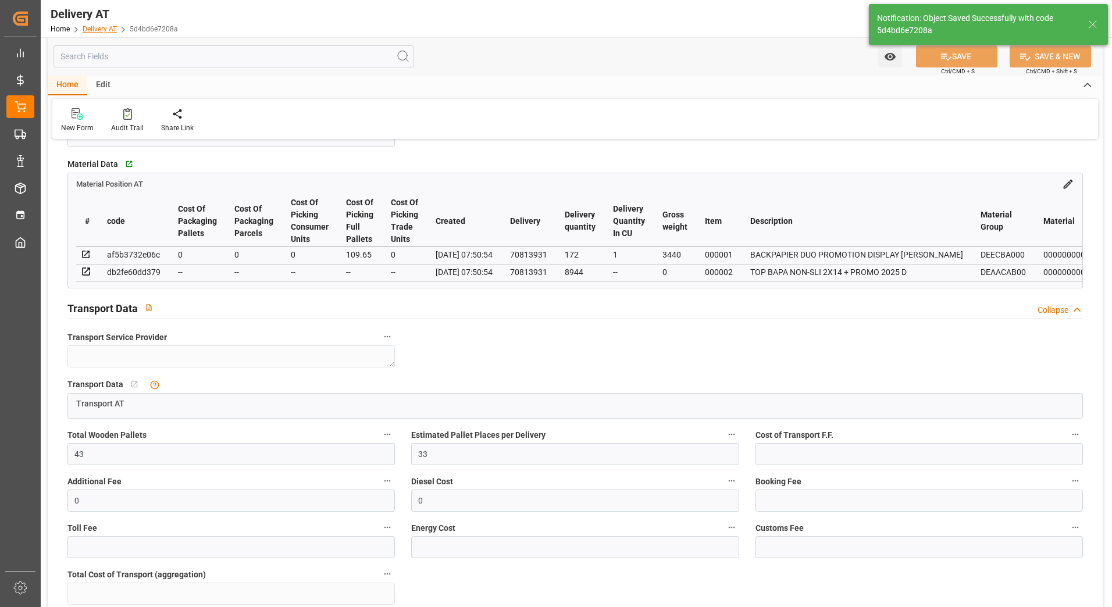
click at [97, 30] on link "Delivery AT" at bounding box center [100, 29] width 34 height 8
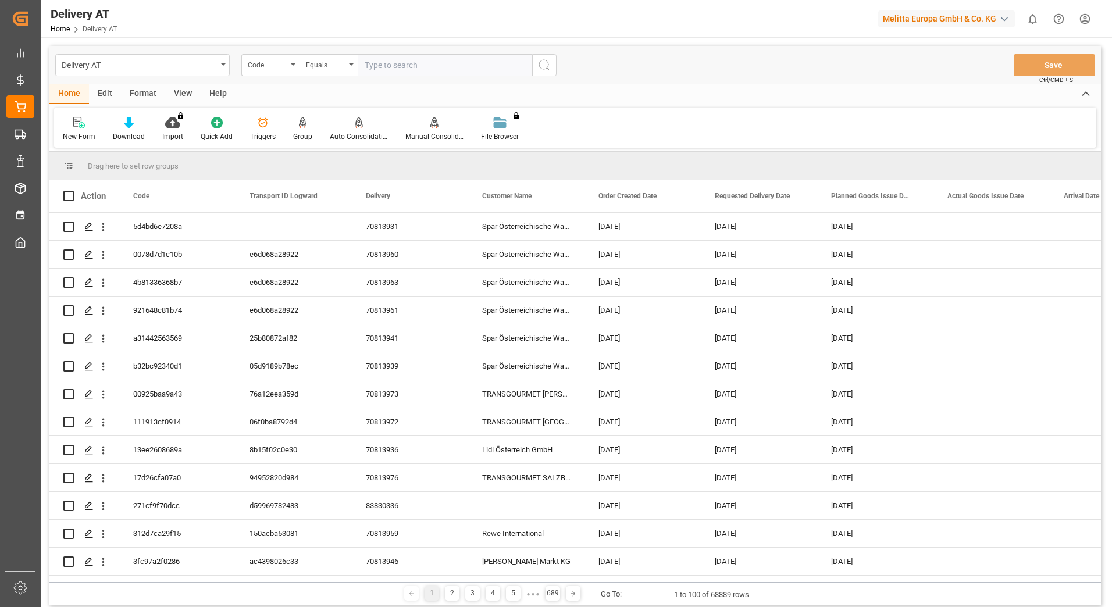
click at [299, 133] on div "Group" at bounding box center [302, 136] width 19 height 10
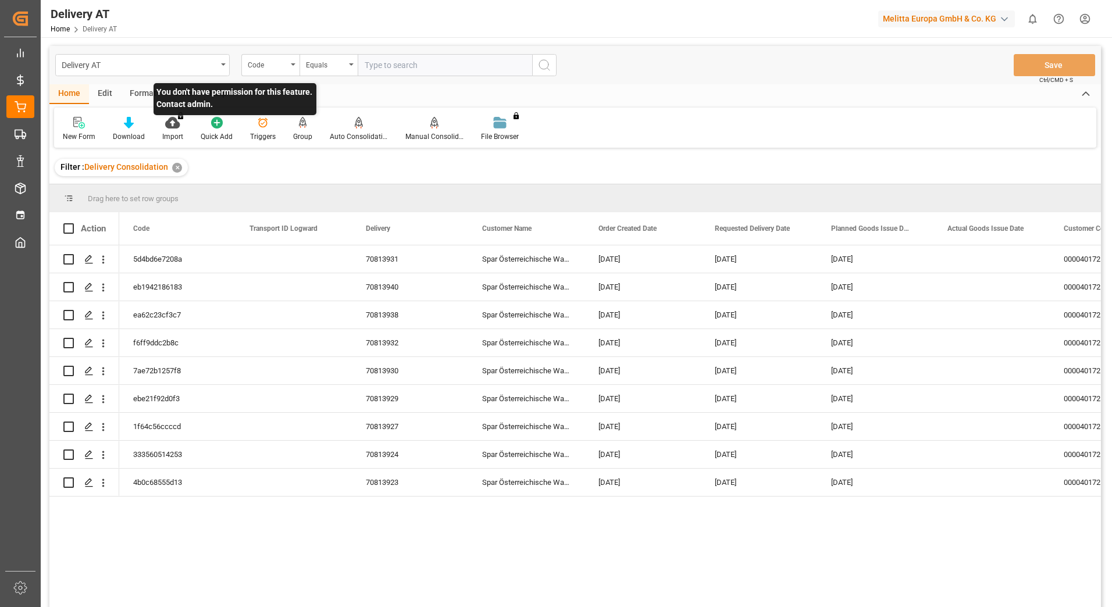
click at [176, 102] on p "You don't have permission for this feature. Contact admin." at bounding box center [235, 99] width 163 height 32
click at [177, 92] on div "View" at bounding box center [182, 94] width 35 height 20
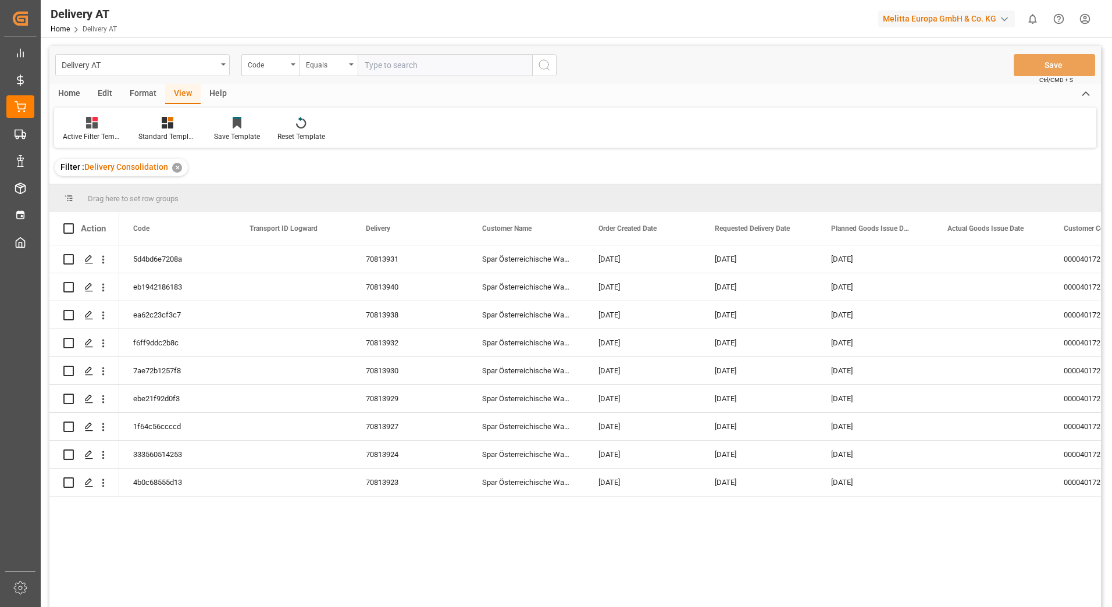
click at [60, 92] on div "Home" at bounding box center [69, 94] width 40 height 20
click at [190, 90] on div "View" at bounding box center [182, 94] width 35 height 20
click at [73, 132] on div "Active Filter Template" at bounding box center [92, 136] width 58 height 10
click at [91, 189] on div "Übersicht" at bounding box center [123, 188] width 102 height 12
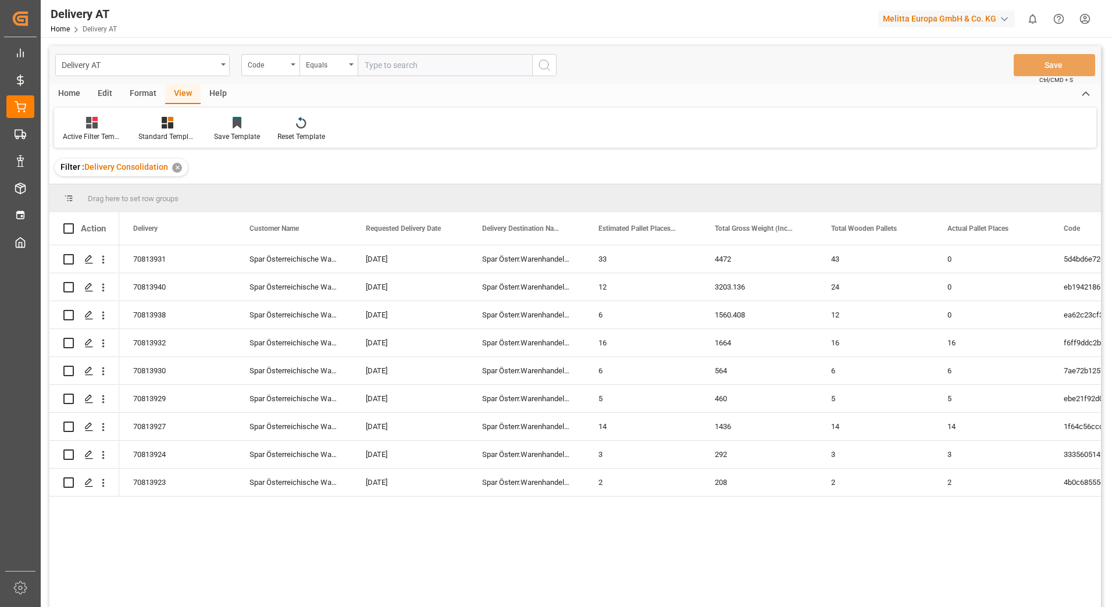
click at [74, 90] on div "Home" at bounding box center [69, 94] width 40 height 20
click at [69, 259] on input "Press Space to toggle row selection (unchecked)" at bounding box center [68, 259] width 10 height 10
checkbox input "true"
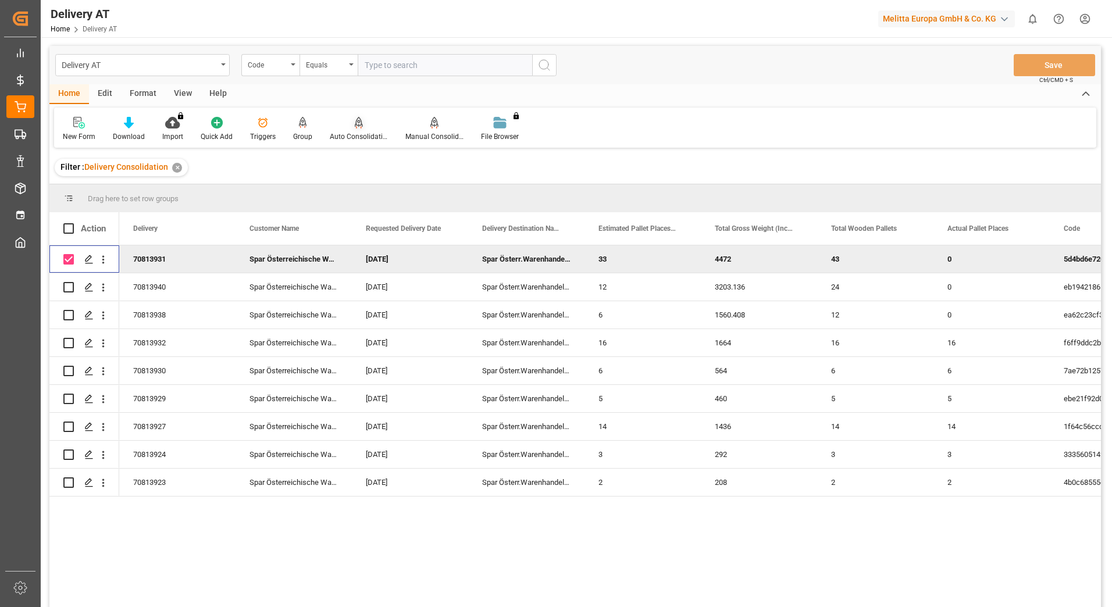
click at [356, 130] on div "Auto Consolidation" at bounding box center [359, 129] width 76 height 26
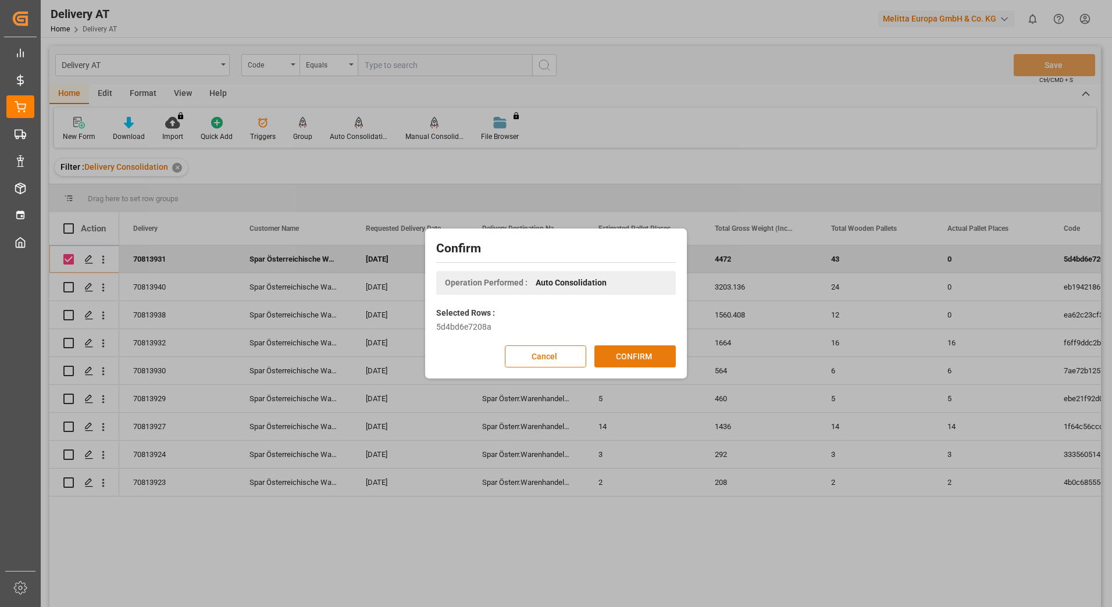
click at [638, 358] on button "CONFIRM" at bounding box center [634, 356] width 81 height 22
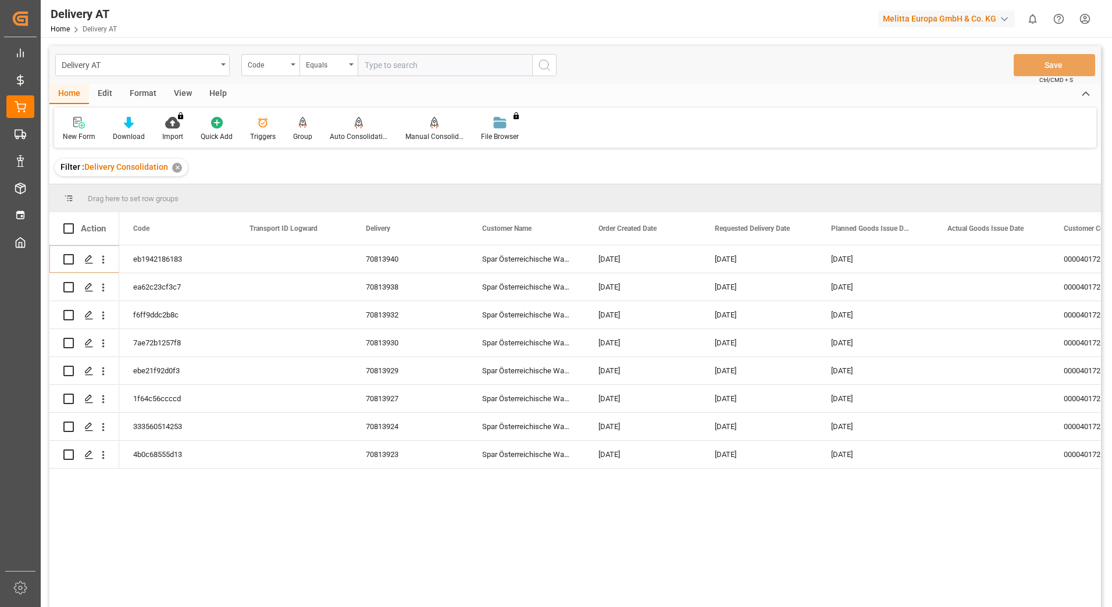
click at [186, 94] on div "View" at bounding box center [182, 94] width 35 height 20
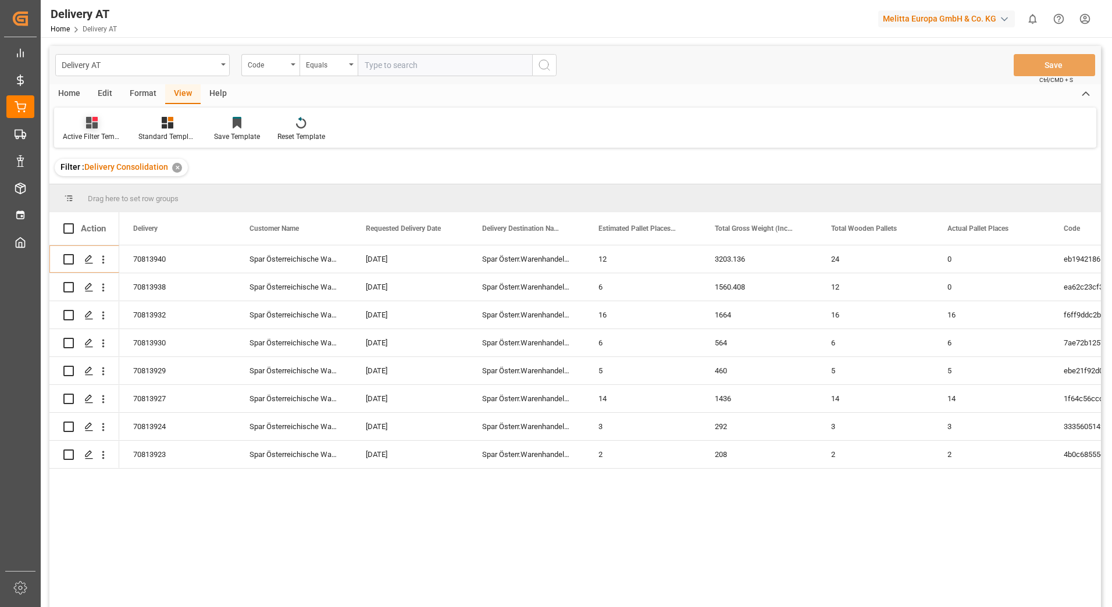
click at [87, 124] on icon at bounding box center [92, 123] width 12 height 12
click at [92, 185] on div "Übersicht" at bounding box center [123, 188] width 102 height 12
click at [67, 92] on div "Home" at bounding box center [69, 94] width 40 height 20
click at [68, 260] on input "Press Space to toggle row selection (unchecked)" at bounding box center [68, 259] width 10 height 10
checkbox input "true"
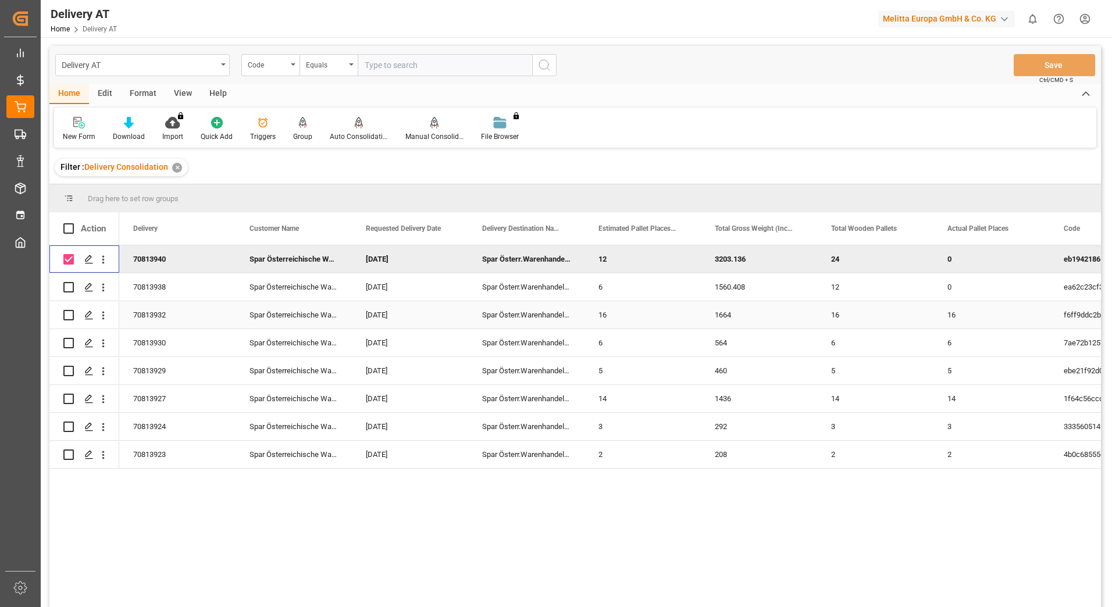
click at [67, 314] on input "Press Space to toggle row selection (unchecked)" at bounding box center [68, 315] width 10 height 10
checkbox input "true"
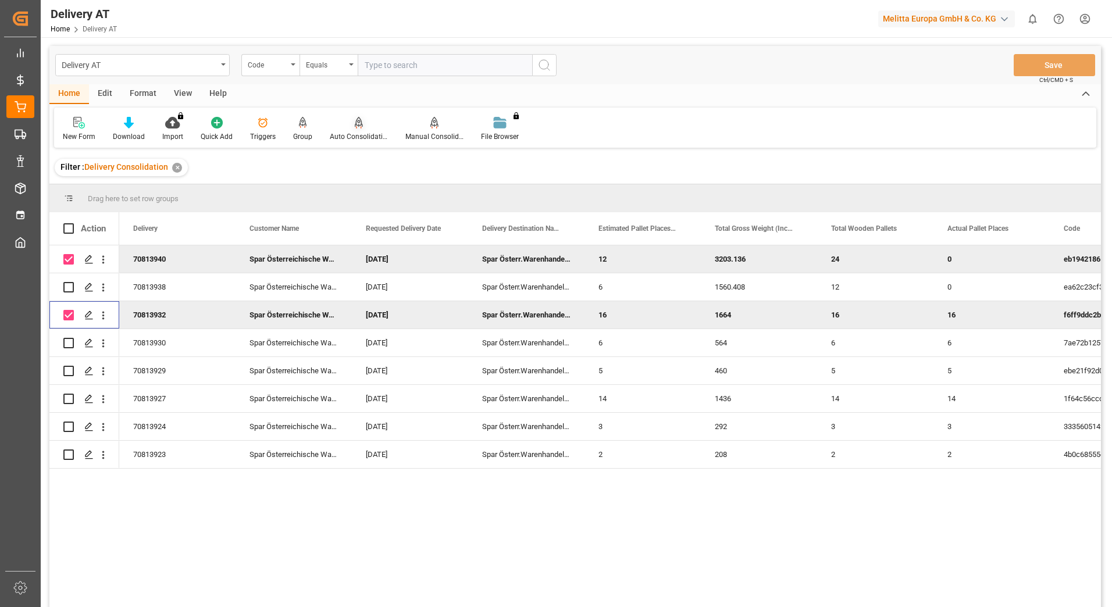
click at [360, 133] on div "Auto Consolidation" at bounding box center [359, 136] width 58 height 10
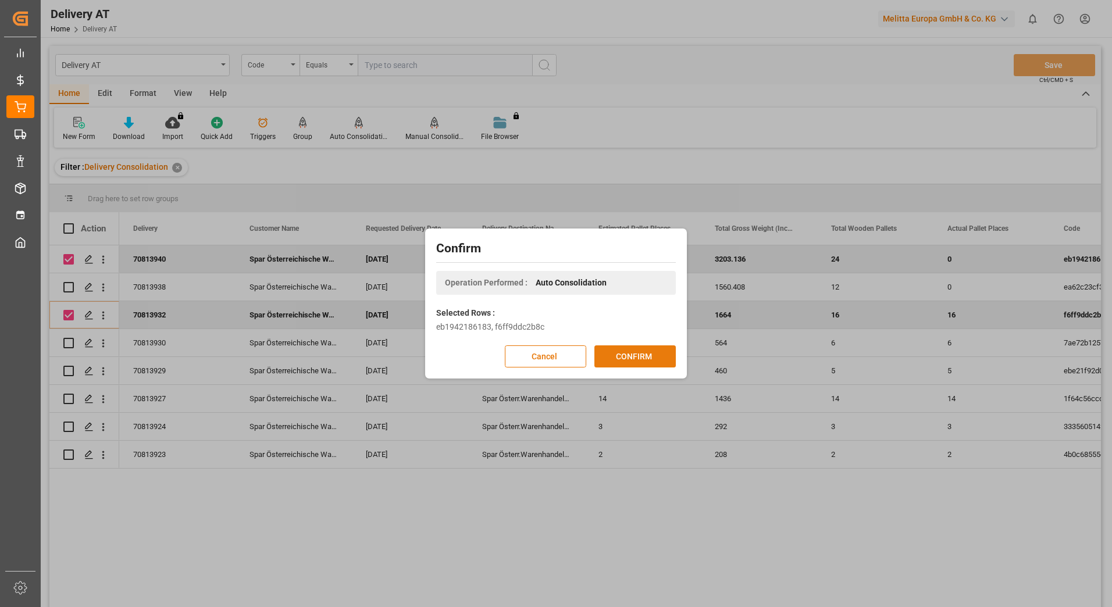
click at [637, 351] on button "CONFIRM" at bounding box center [634, 356] width 81 height 22
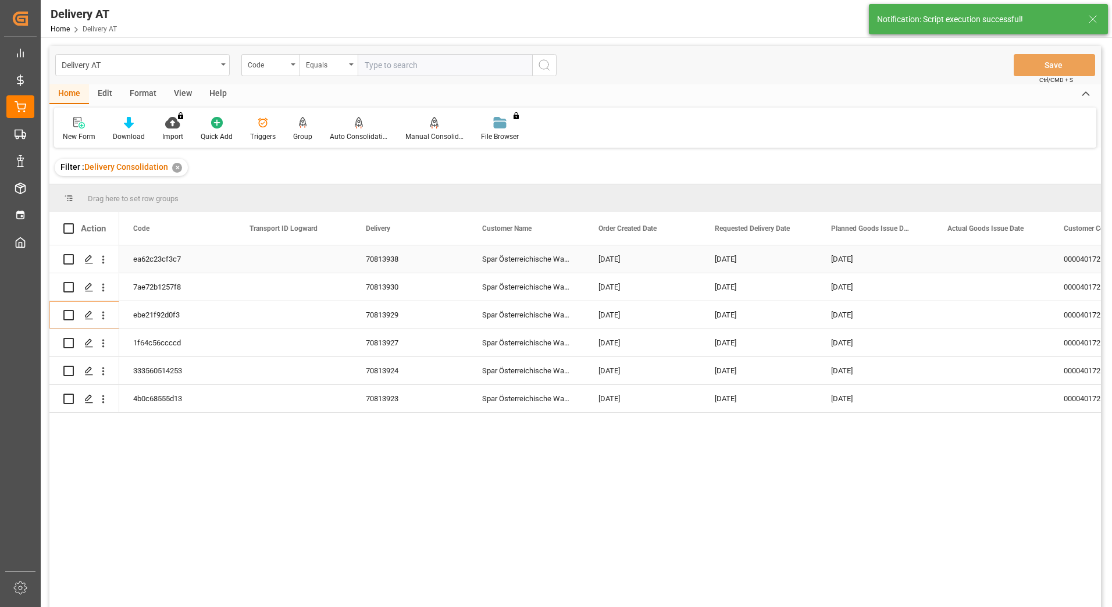
click at [69, 261] on input "Press Space to toggle row selection (unchecked)" at bounding box center [68, 259] width 10 height 10
checkbox input "true"
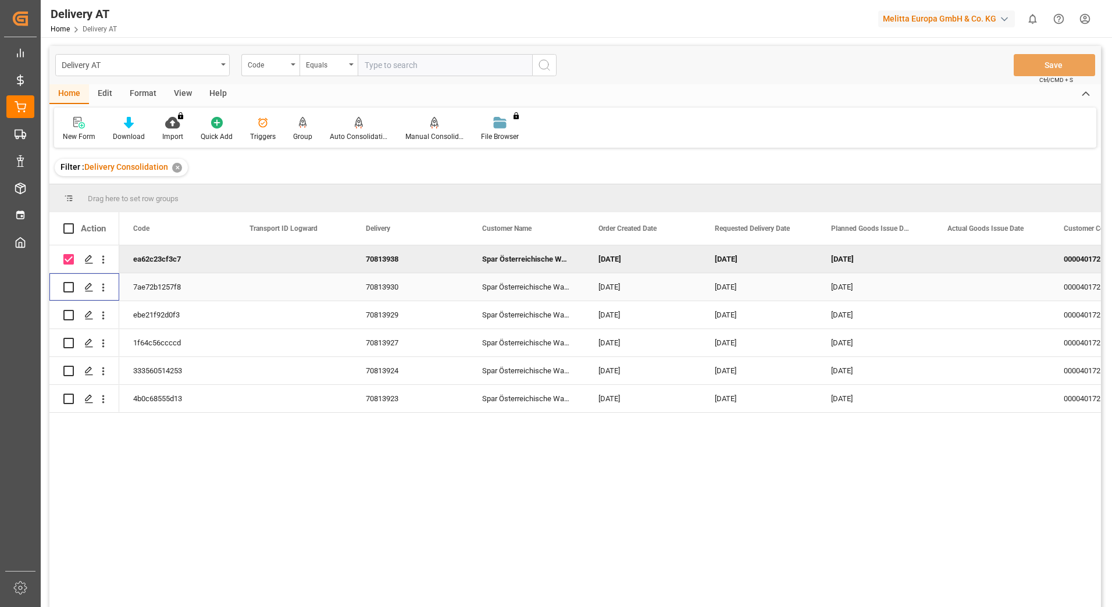
click at [69, 286] on input "Press Space to toggle row selection (unchecked)" at bounding box center [68, 287] width 10 height 10
checkbox input "true"
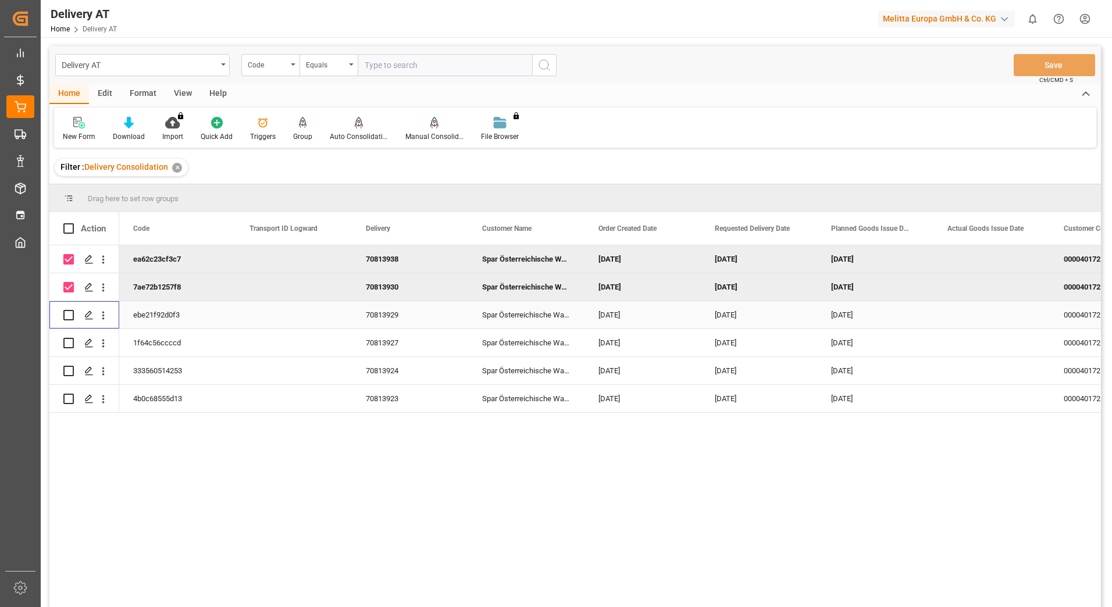
click at [70, 320] on input "Press Space to toggle row selection (unchecked)" at bounding box center [68, 315] width 10 height 10
checkbox input "true"
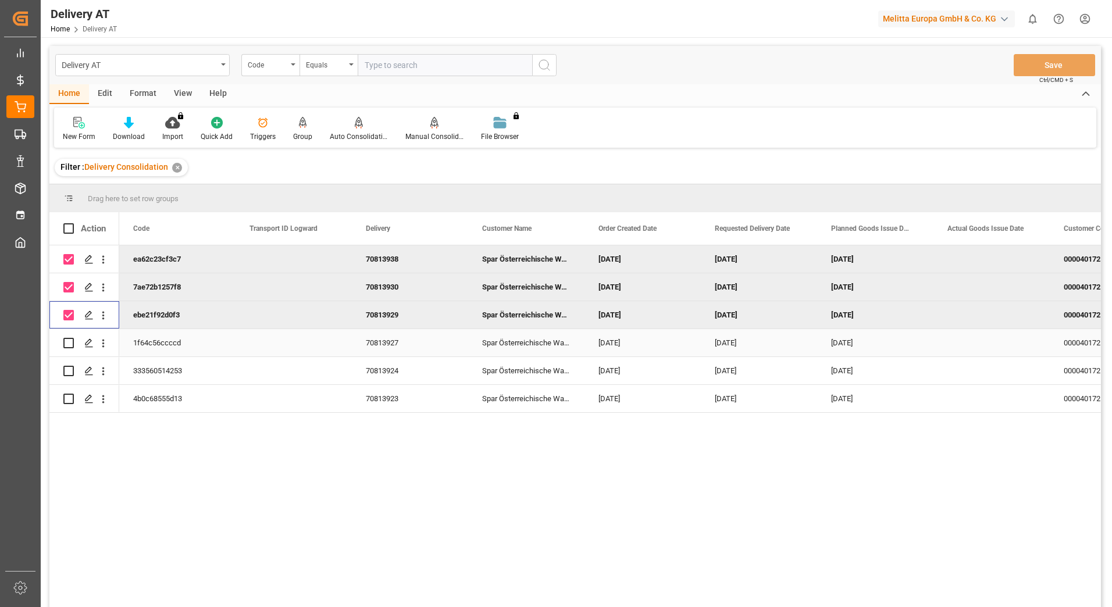
click at [67, 346] on input "Press Space to toggle row selection (unchecked)" at bounding box center [68, 343] width 10 height 10
checkbox input "true"
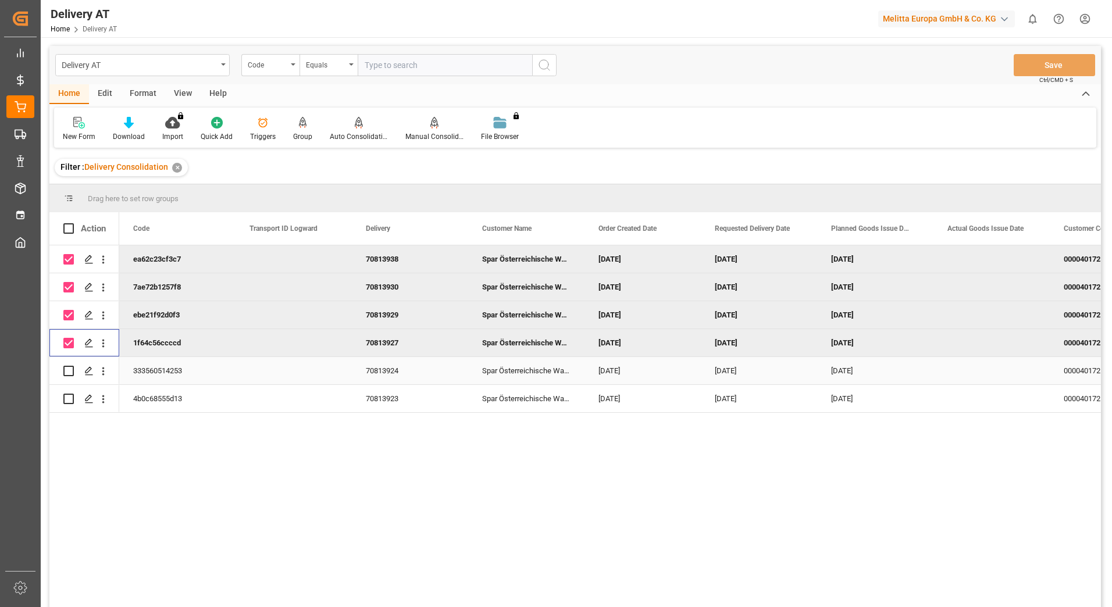
click at [69, 364] on div "Press SPACE to select this row." at bounding box center [68, 371] width 10 height 27
click at [69, 374] on input "Press Space to toggle row selection (unchecked)" at bounding box center [68, 371] width 10 height 10
checkbox input "true"
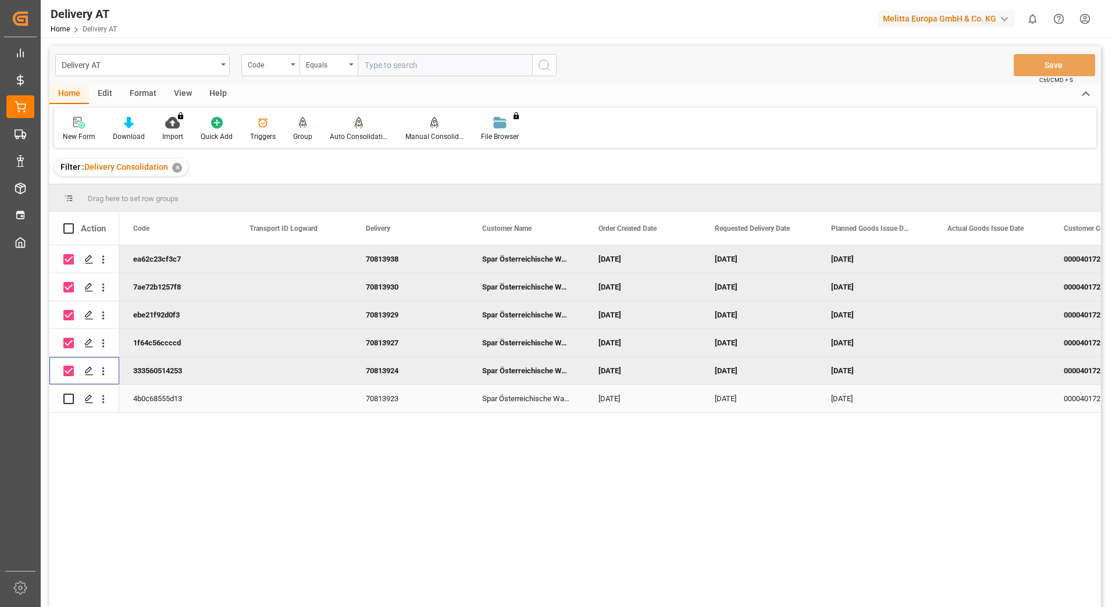
click at [70, 400] on input "Press Space to toggle row selection (unchecked)" at bounding box center [68, 399] width 10 height 10
checkbox input "true"
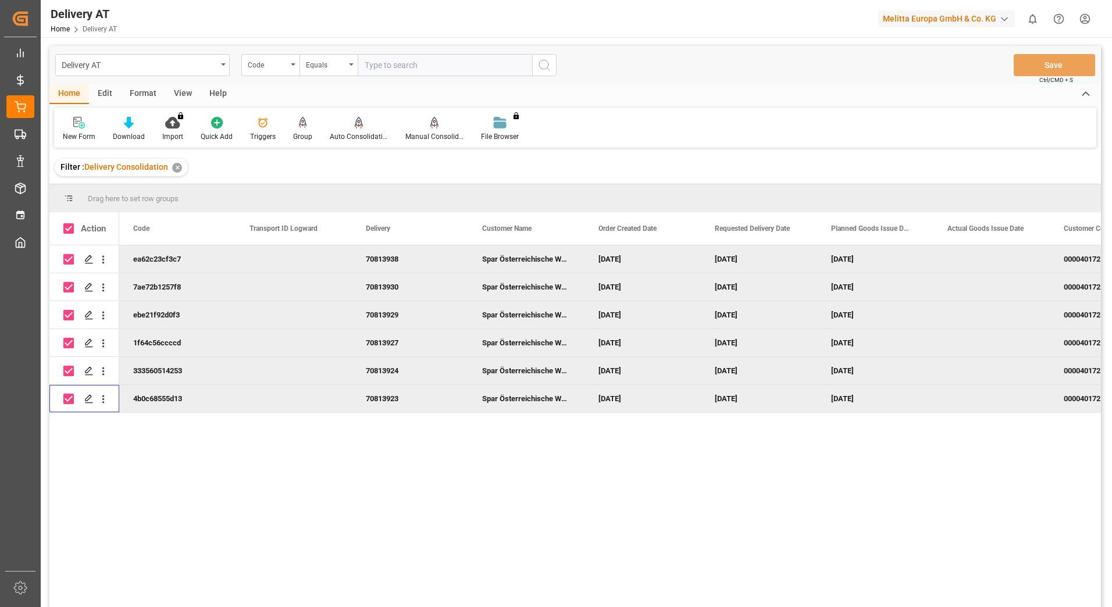
click at [361, 126] on div at bounding box center [359, 122] width 58 height 12
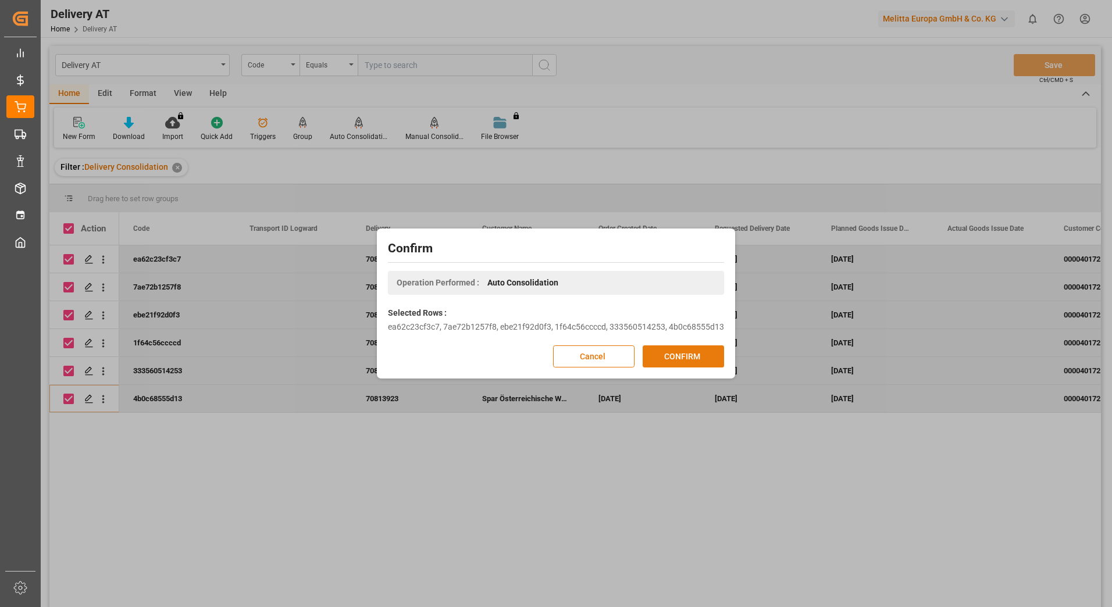
click at [673, 357] on button "CONFIRM" at bounding box center [683, 356] width 81 height 22
